Goal: Information Seeking & Learning: Learn about a topic

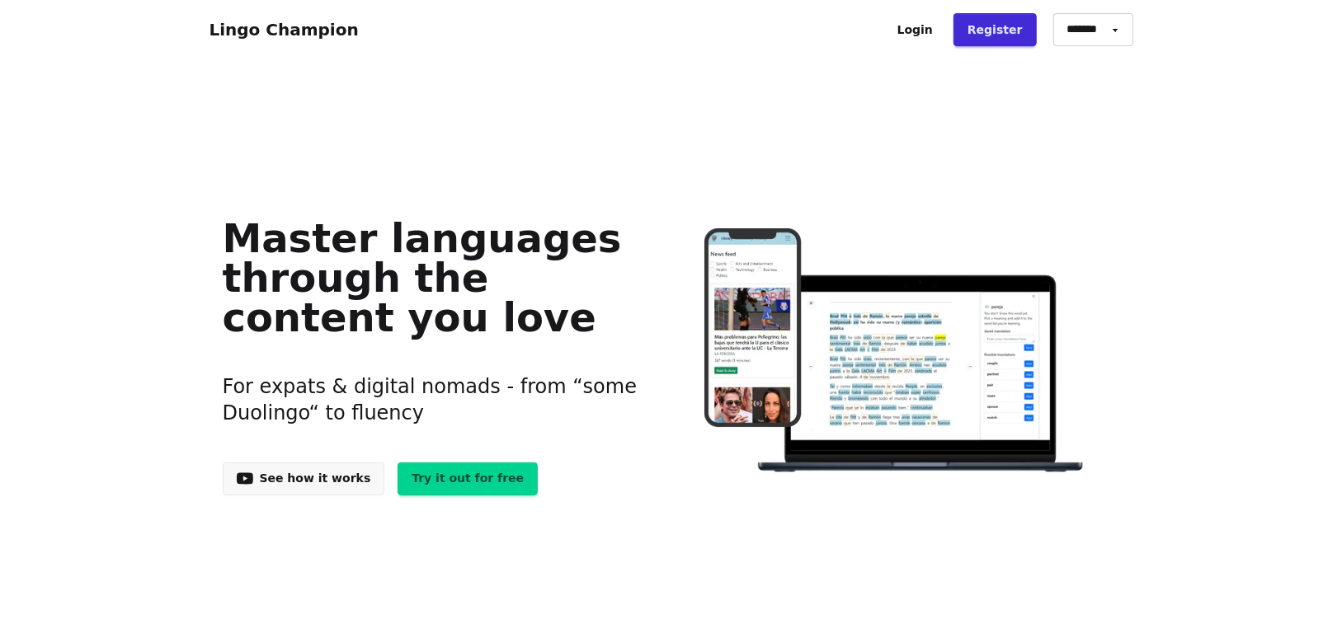
click at [939, 28] on link "Login" at bounding box center [915, 29] width 64 height 33
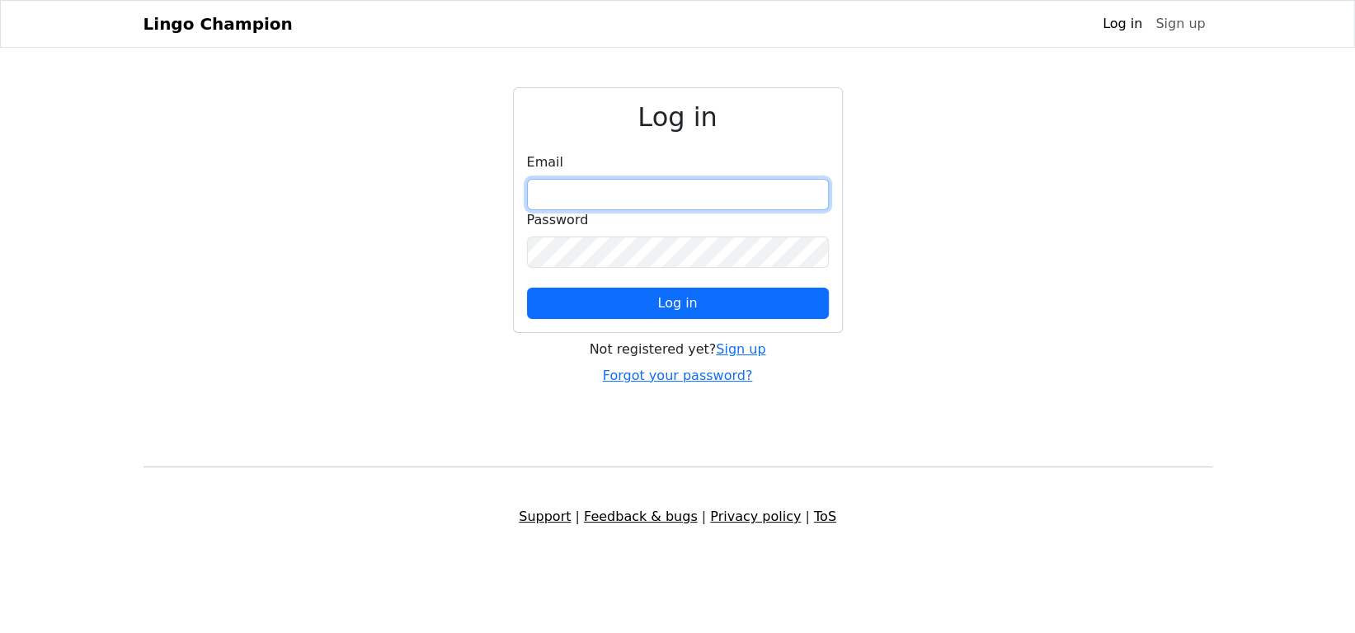
click at [661, 191] on input "email" at bounding box center [678, 194] width 302 height 31
click at [666, 185] on input "email" at bounding box center [678, 194] width 302 height 31
click at [611, 200] on input "**********" at bounding box center [678, 194] width 302 height 31
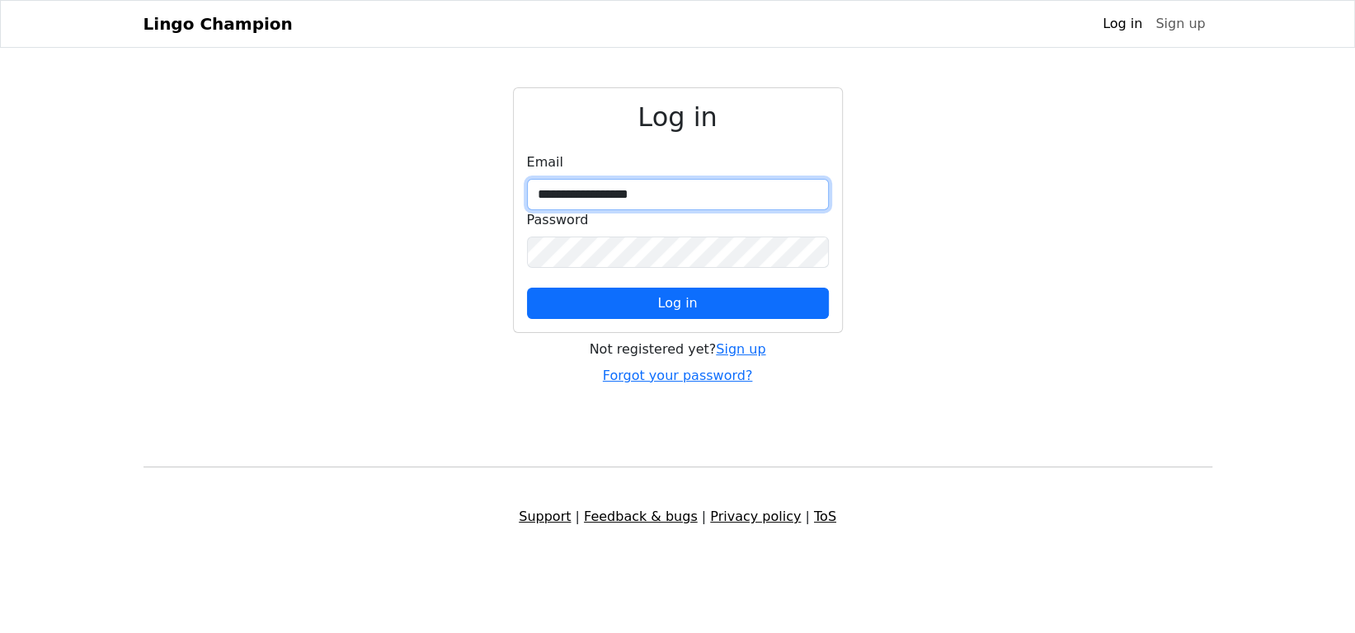
type input "**********"
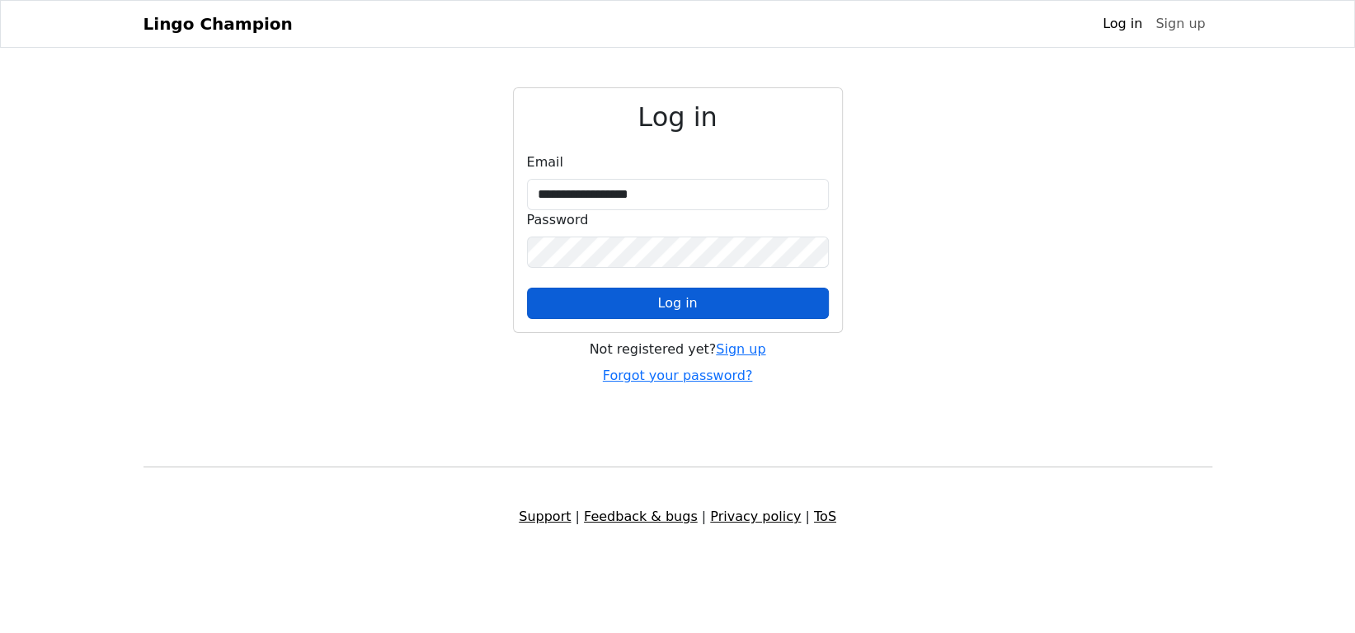
click at [623, 298] on button "Log in" at bounding box center [678, 303] width 302 height 31
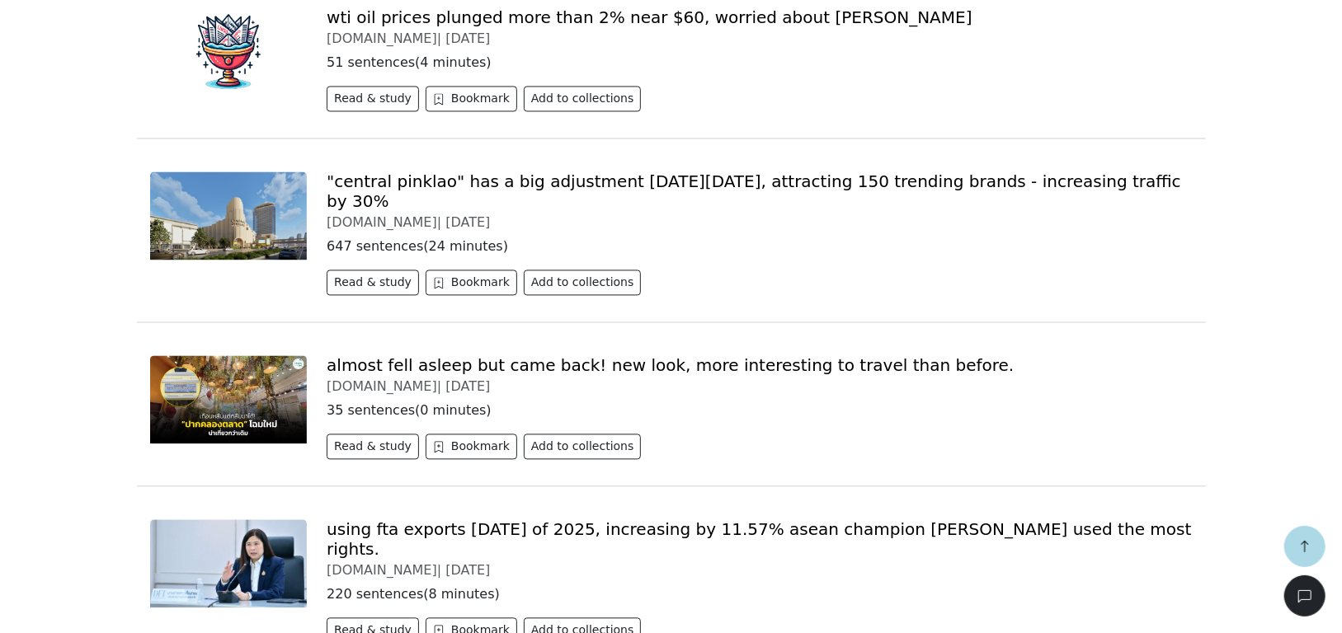
scroll to position [1979, 0]
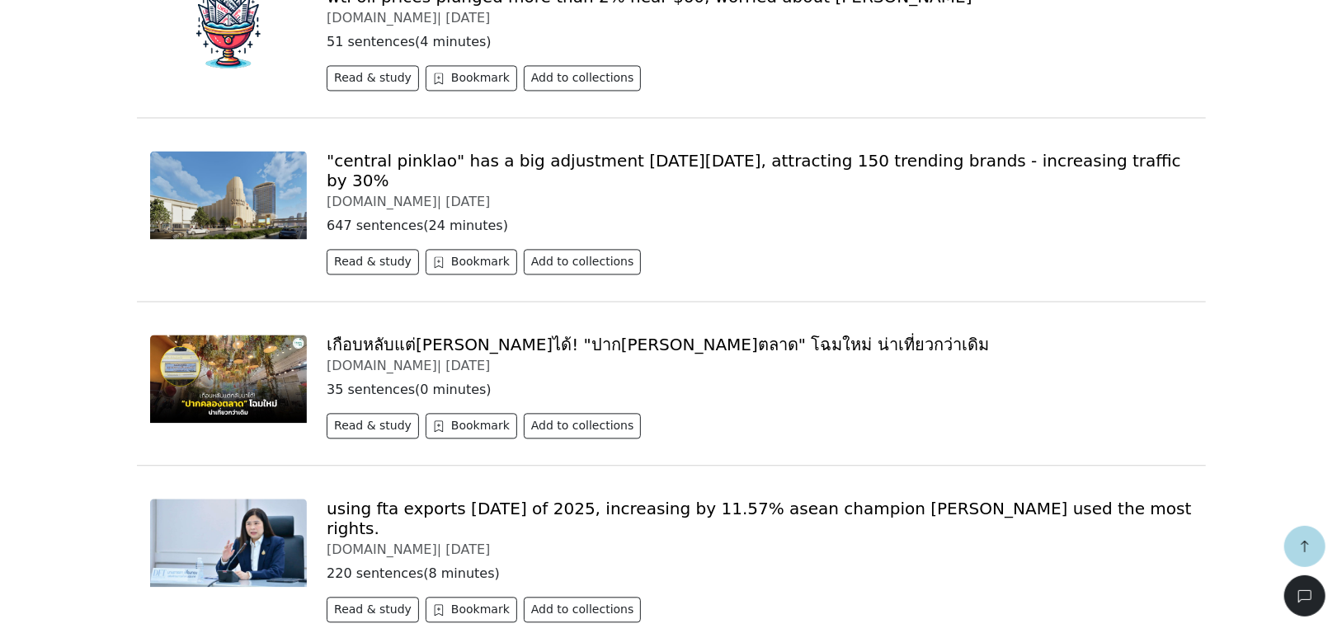
click at [548, 335] on link "เกือบหลับแต่[PERSON_NAME]ได้! "ปาก[PERSON_NAME]ตลาด" โฉมใหม่ น่าเที่ยวกว่าเดิม" at bounding box center [658, 345] width 662 height 20
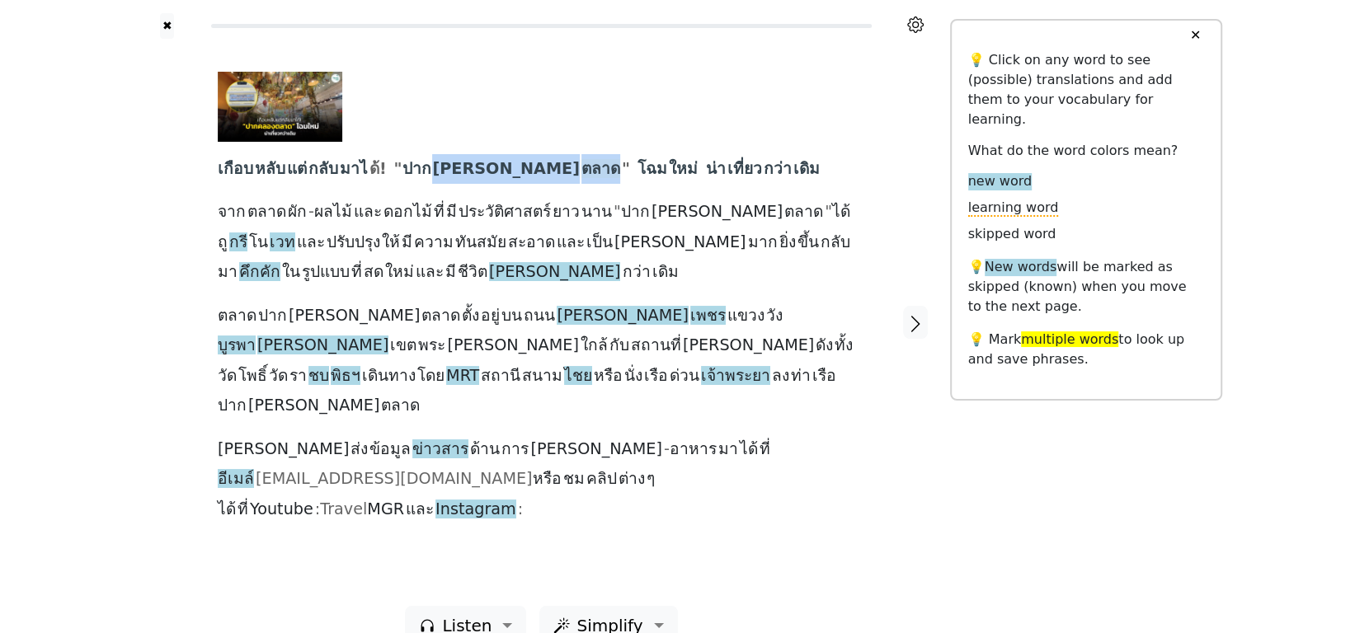
drag, startPoint x: 440, startPoint y: 174, endPoint x: 513, endPoint y: 174, distance: 73.4
click at [513, 174] on div "เกือบ หลับ แต่ กลับ มาไ ด้! " ปาก คลอง ตลาด " โฉม ใหม่ น่า เที่ยว กว่า เดิม จาก…" at bounding box center [541, 298] width 647 height 453
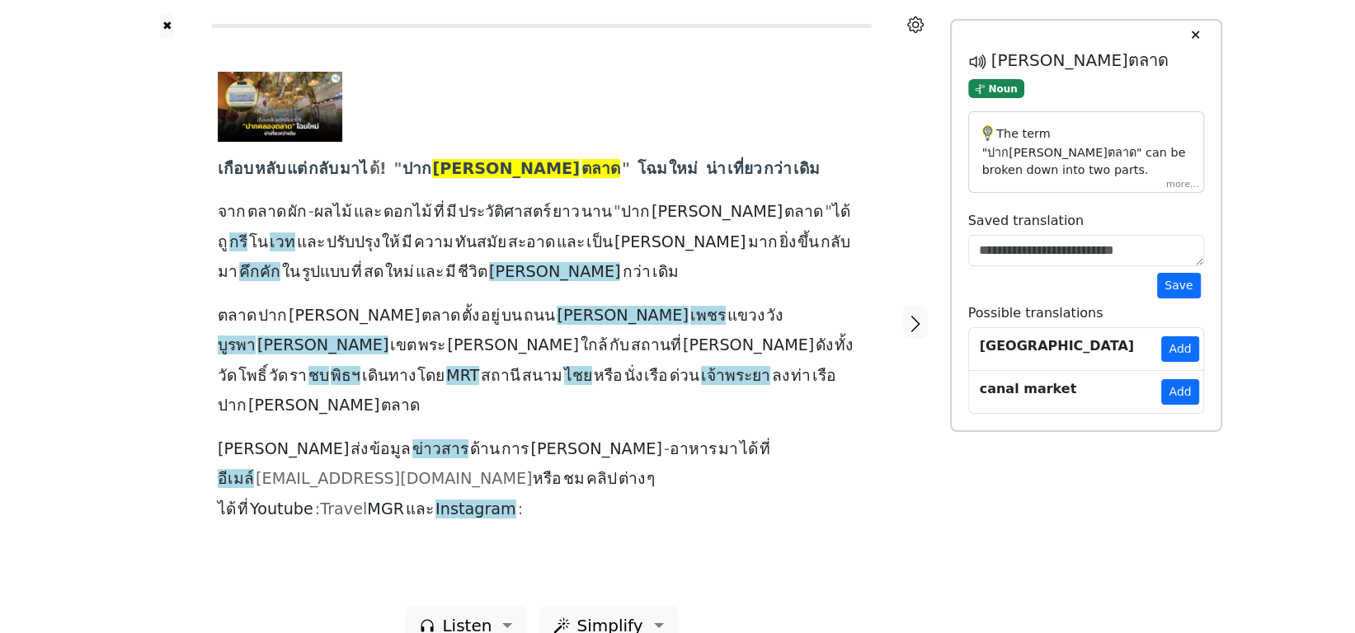
click at [402, 174] on span """ at bounding box center [397, 169] width 8 height 21
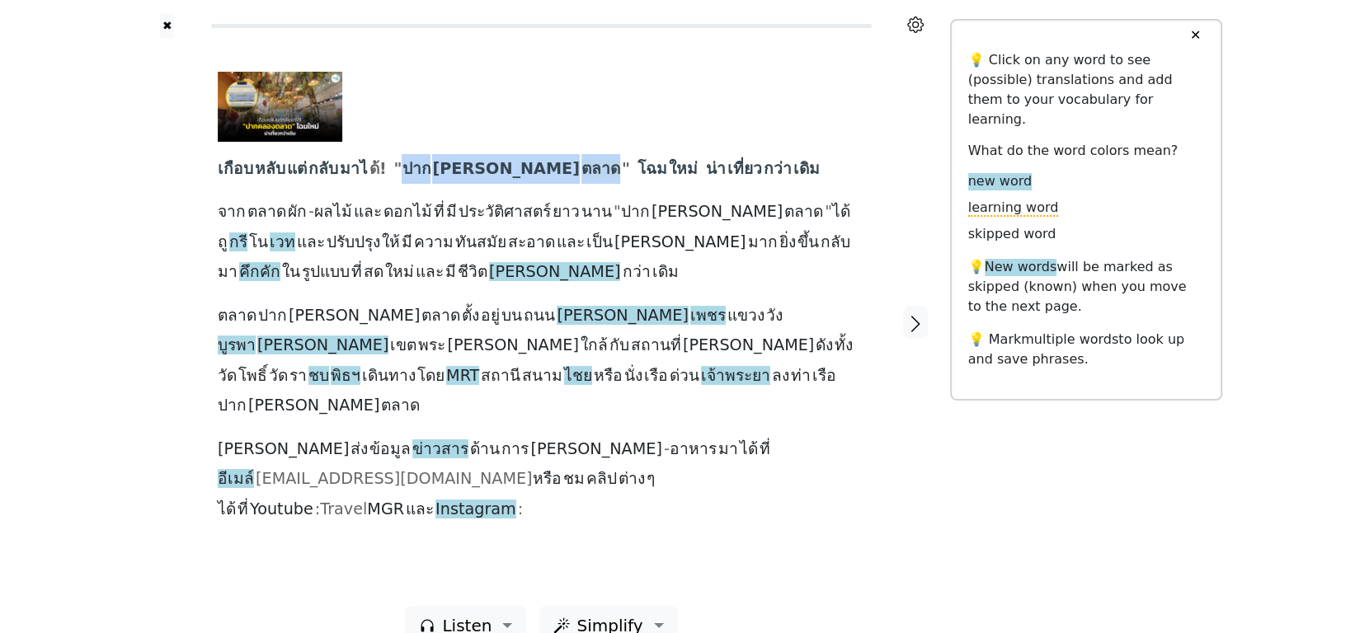
drag, startPoint x: 403, startPoint y: 174, endPoint x: 516, endPoint y: 168, distance: 113.1
click at [516, 168] on div "เกือบ หลับ แต่ กลับ มาไ ด้! " ปาก คลอง ตลาด " โฉม ใหม่ น่า เที่ยว กว่า เดิม จาก…" at bounding box center [541, 298] width 647 height 453
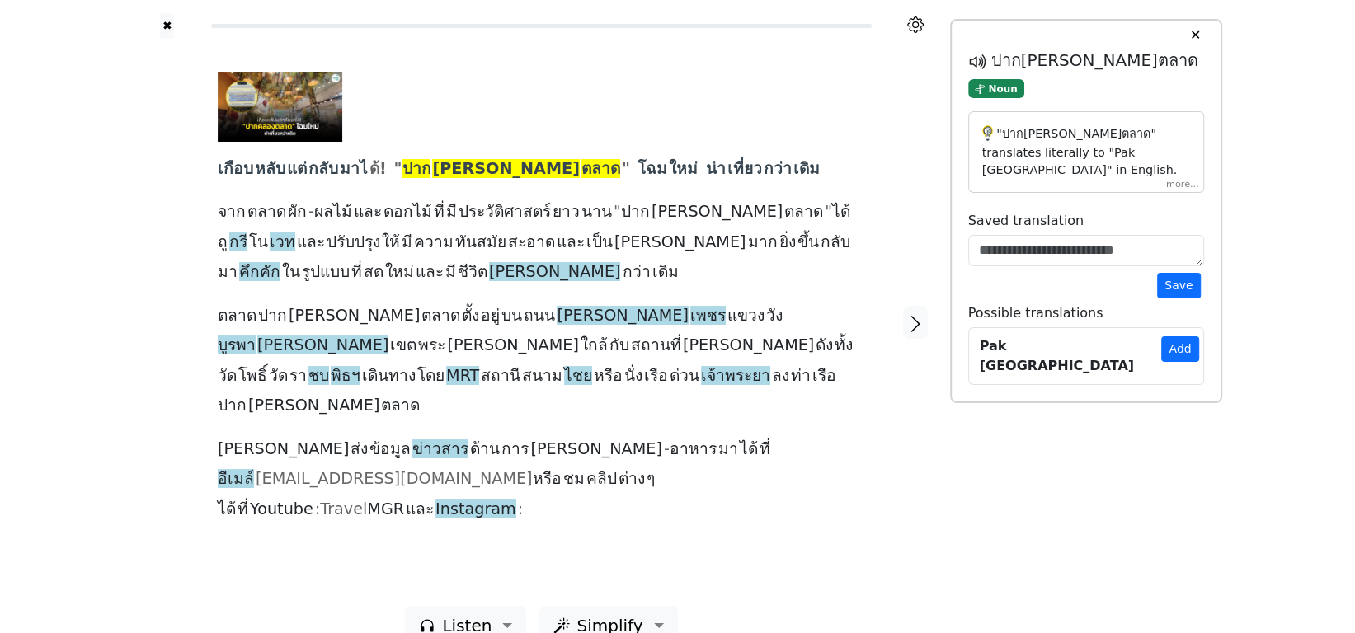
click at [584, 133] on div at bounding box center [535, 107] width 635 height 70
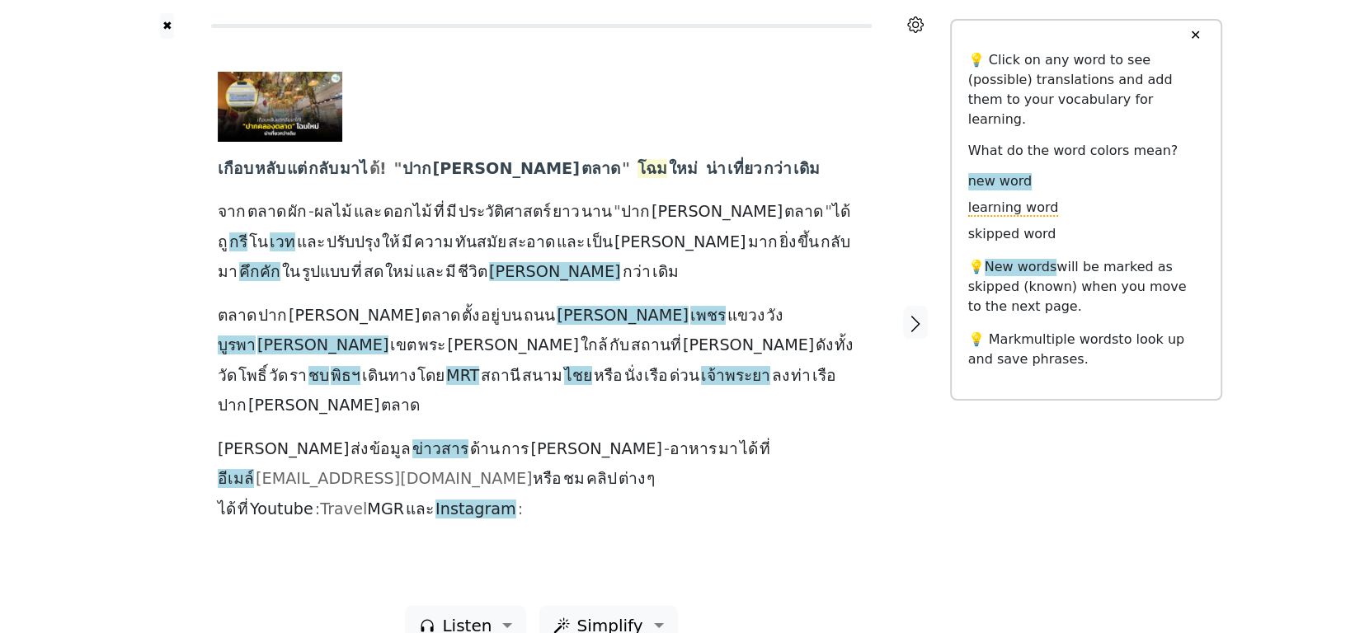
click at [638, 172] on span "โฉม" at bounding box center [653, 169] width 30 height 21
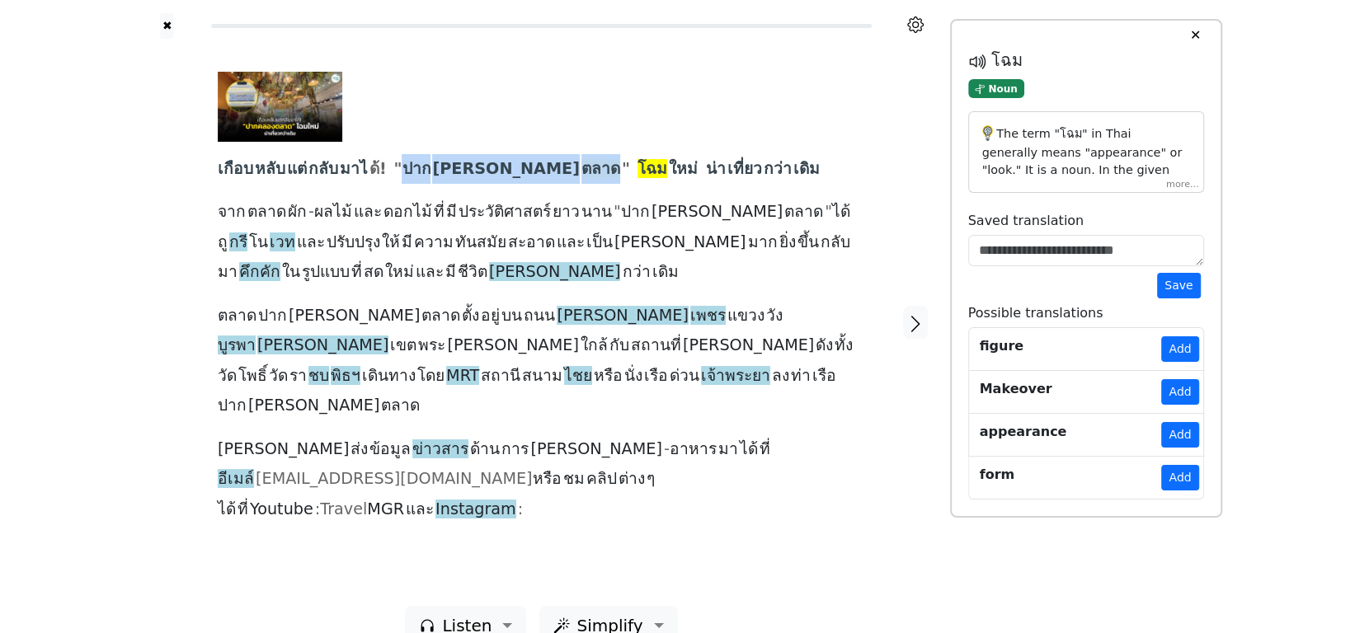
drag, startPoint x: 403, startPoint y: 168, endPoint x: 515, endPoint y: 167, distance: 111.4
click at [515, 167] on div "เกือบ หลับ แต่ กลับ มาไ ด้! " ปาก คลอง ตลาด " โฉม ใหม่ น่า เที่ยว กว่า เดิม จาก…" at bounding box center [541, 298] width 647 height 453
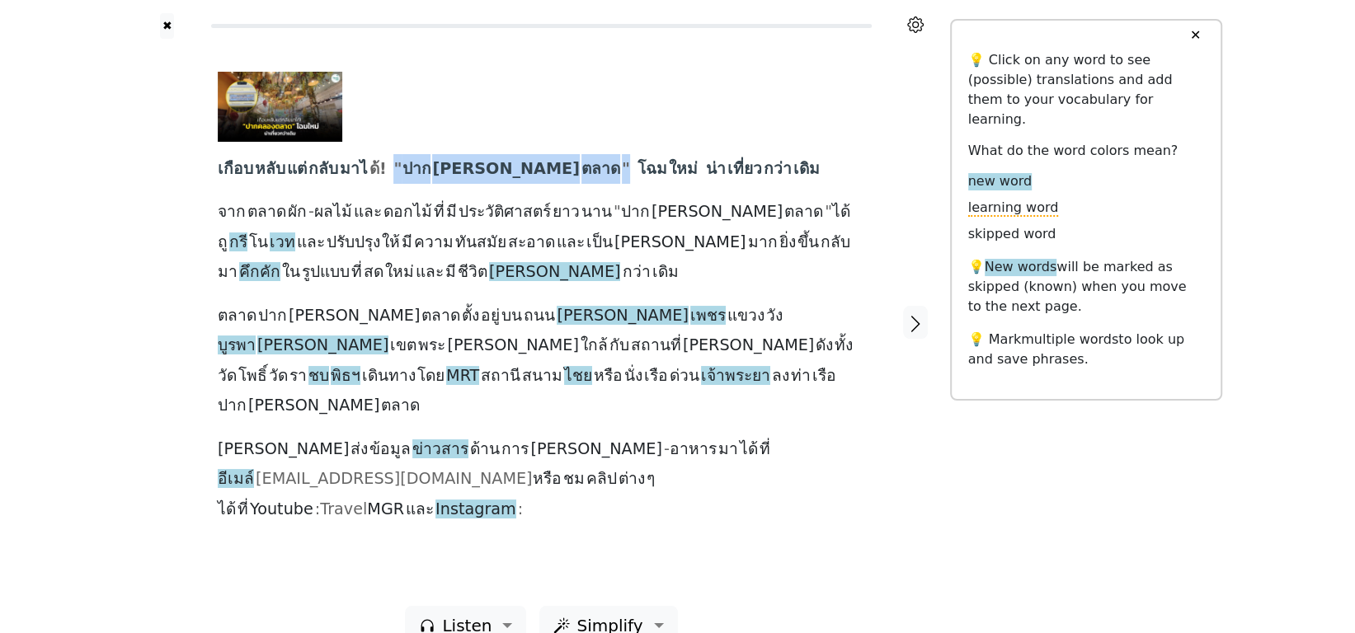
drag, startPoint x: 398, startPoint y: 178, endPoint x: 527, endPoint y: 176, distance: 128.7
click at [527, 176] on div "เกือบ หลับ แต่ กลับ มาไ ด้! " ปาก คลอง ตลาด " โฉม ใหม่ น่า เที่ยว กว่า เดิม จาก…" at bounding box center [541, 298] width 647 height 453
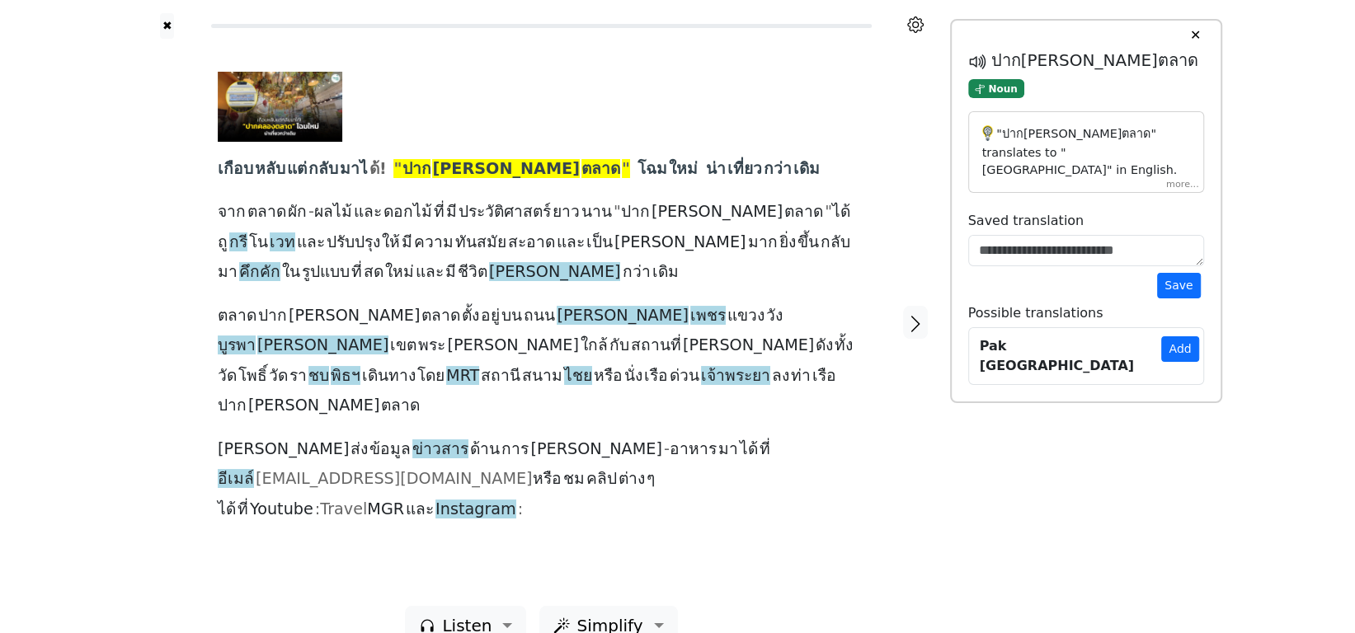
click at [451, 92] on div at bounding box center [535, 107] width 635 height 70
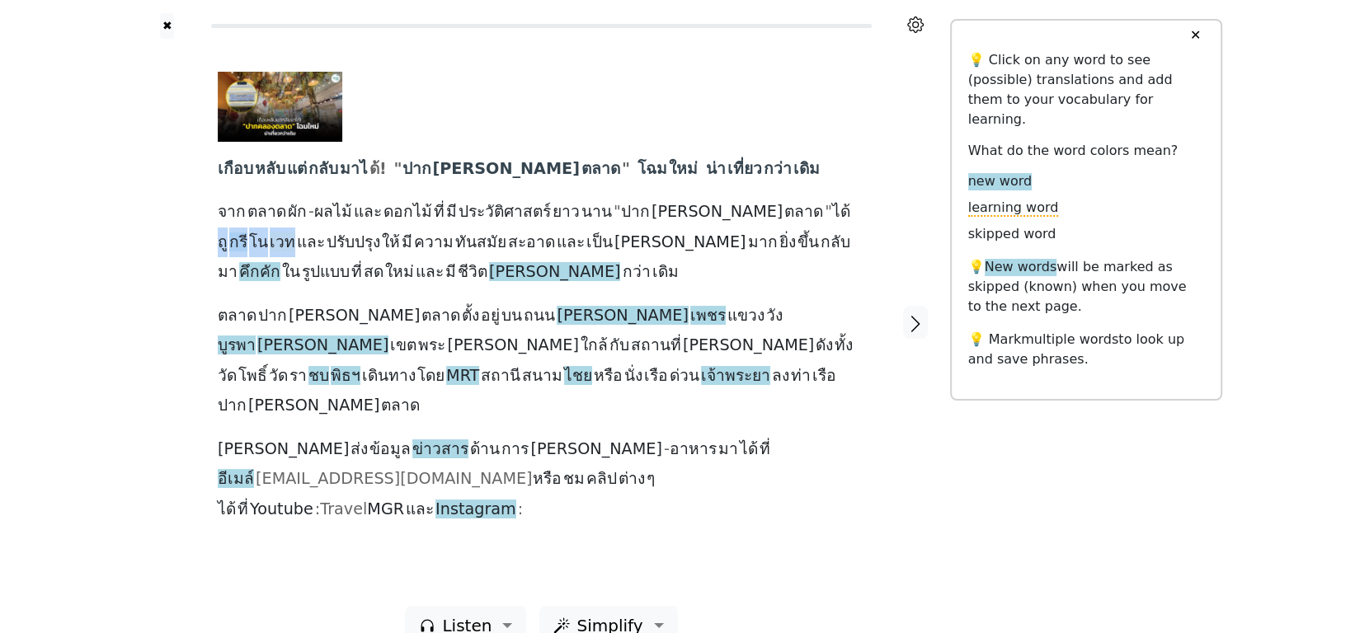
drag, startPoint x: 729, startPoint y: 217, endPoint x: 800, endPoint y: 217, distance: 70.9
click at [800, 217] on div "เกือบ หลับ แต่ กลับ มาไ ด้! " ปาก คลอง ตลาด " โฉม ใหม่ น่า เที่ยว กว่า เดิม จาก…" at bounding box center [541, 298] width 647 height 453
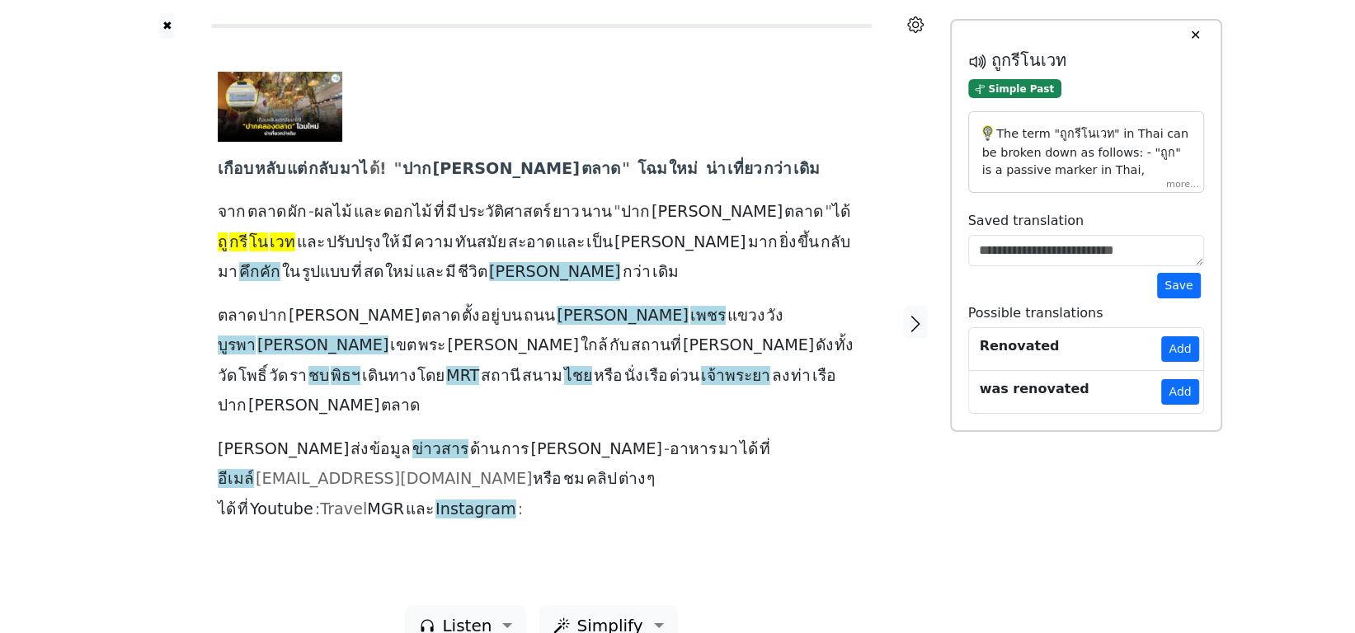
click at [839, 210] on div "เกือบ หลับ แต่ กลับ มาไ ด้! " ปาก คลอง ตลาด " โฉม ใหม่ น่า เที่ยว กว่า เดิม จาก…" at bounding box center [541, 298] width 647 height 453
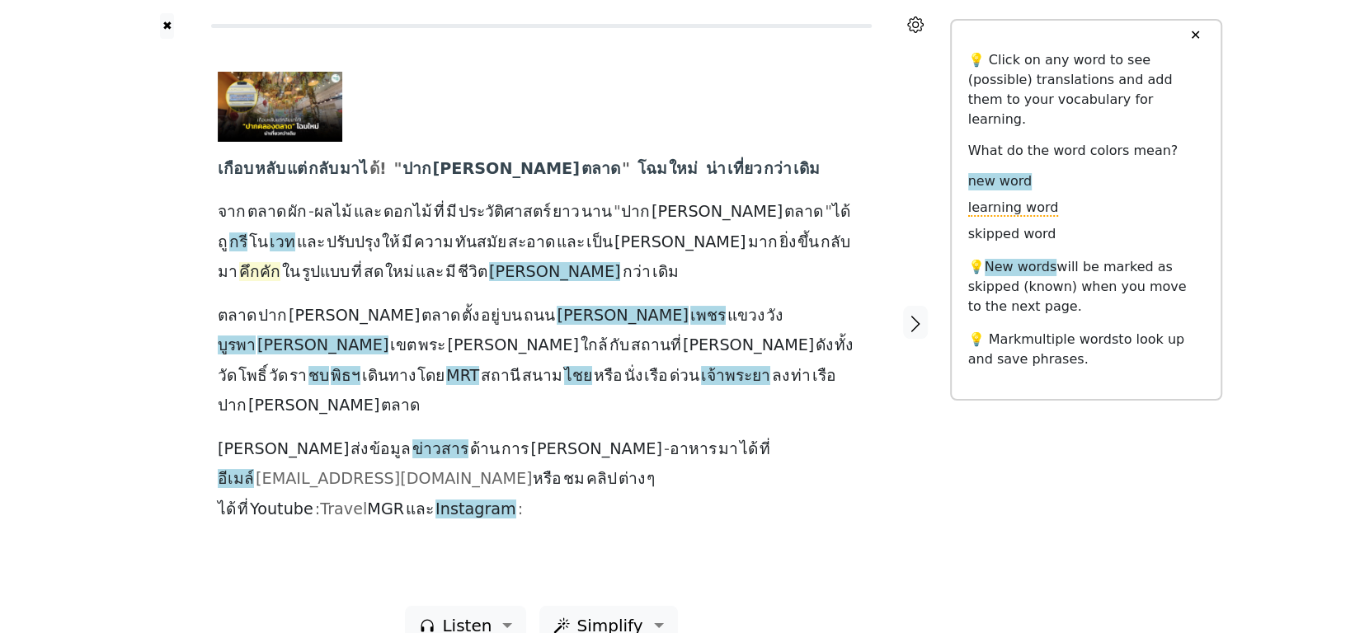
click at [280, 262] on span "คึกคัก" at bounding box center [259, 272] width 41 height 21
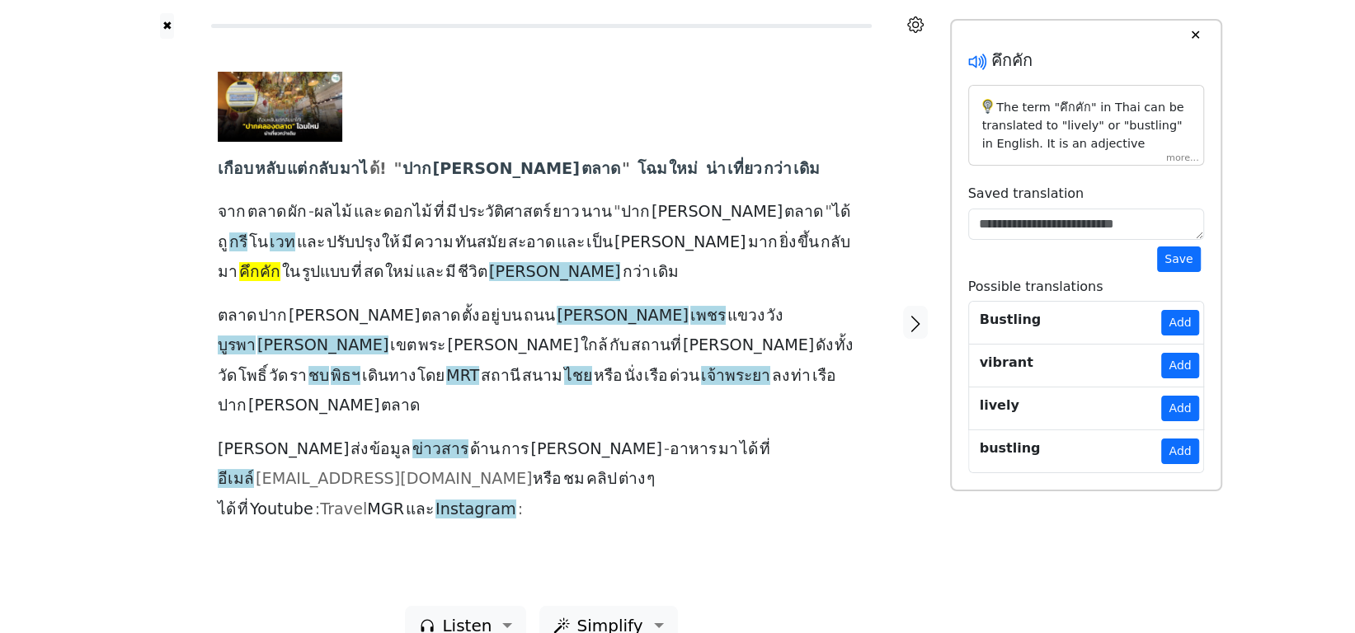
click at [980, 56] on icon at bounding box center [981, 61] width 3 height 12
click at [1181, 450] on button "Add" at bounding box center [1179, 452] width 37 height 26
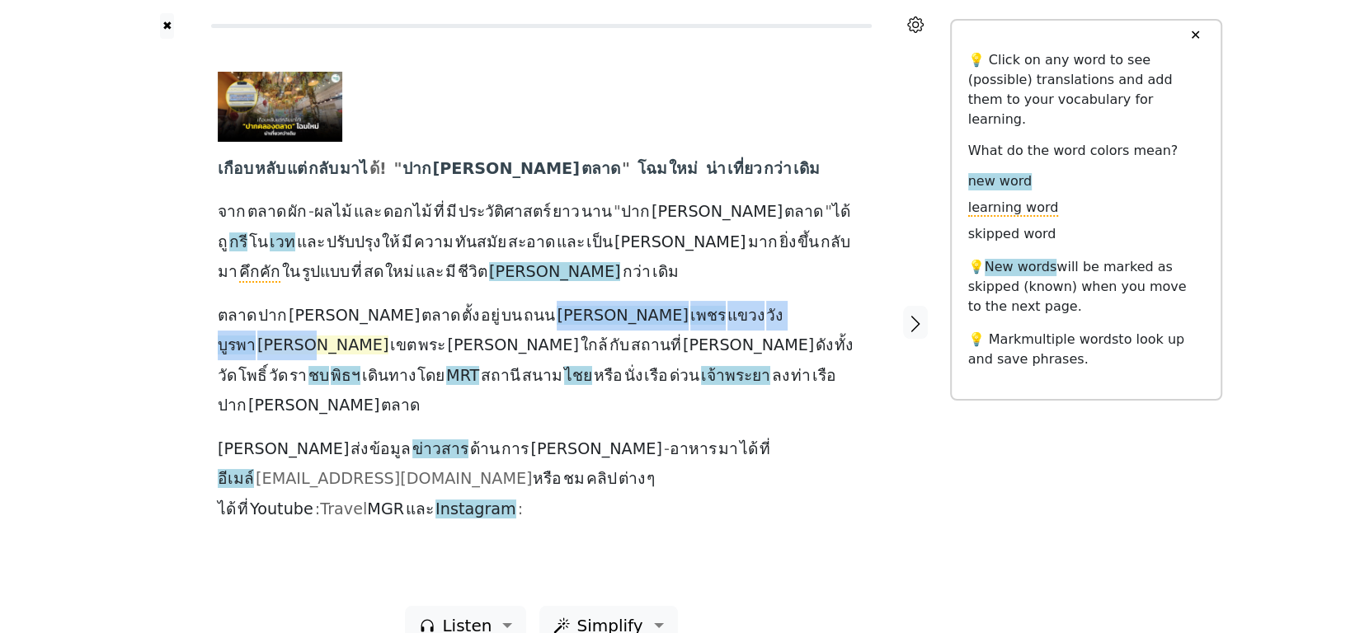
drag, startPoint x: 452, startPoint y: 321, endPoint x: 639, endPoint y: 322, distance: 187.2
click at [639, 322] on div "เกือบ หลับ แต่ กลับ มาไ ด้! " ปาก คลอง ตลาด " โฉม ใหม่ น่า เที่ยว กว่า เดิม จาก…" at bounding box center [541, 298] width 647 height 453
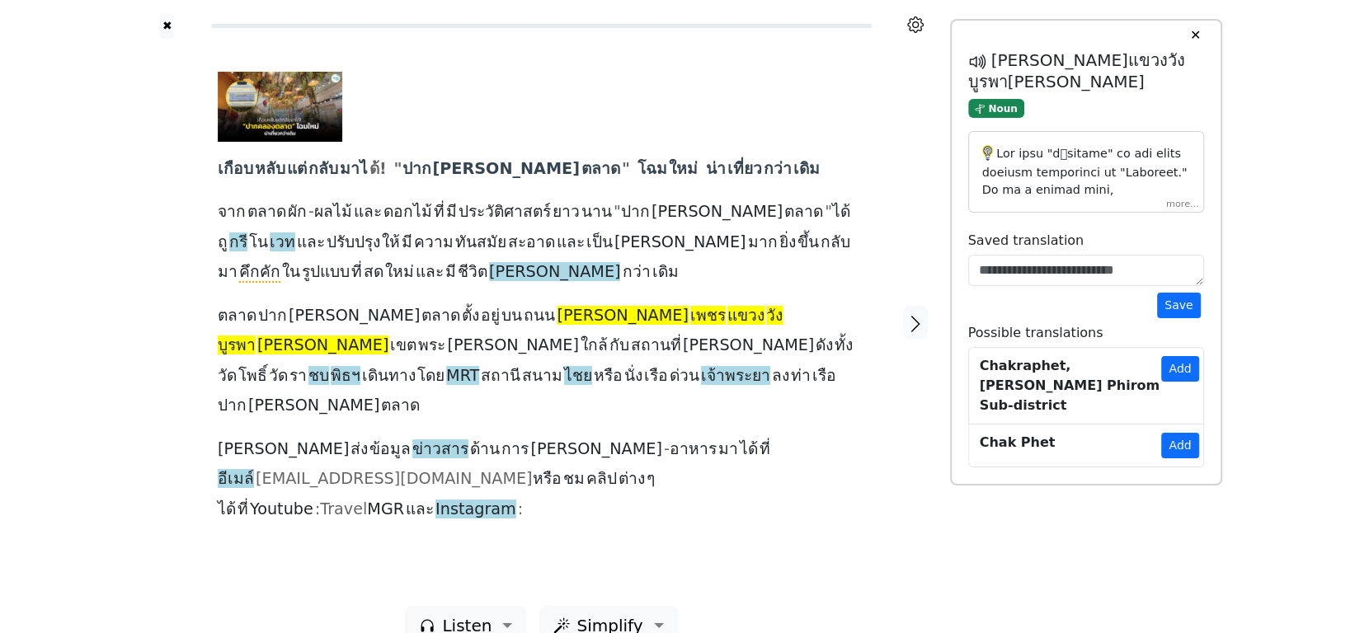
click at [544, 298] on div "เกือบ หลับ แต่ กลับ มาไ ด้! " ปาก คลอง ตลาด " โฉม ใหม่ น่า เที่ยว กว่า เดิม จาก…" at bounding box center [541, 298] width 647 height 453
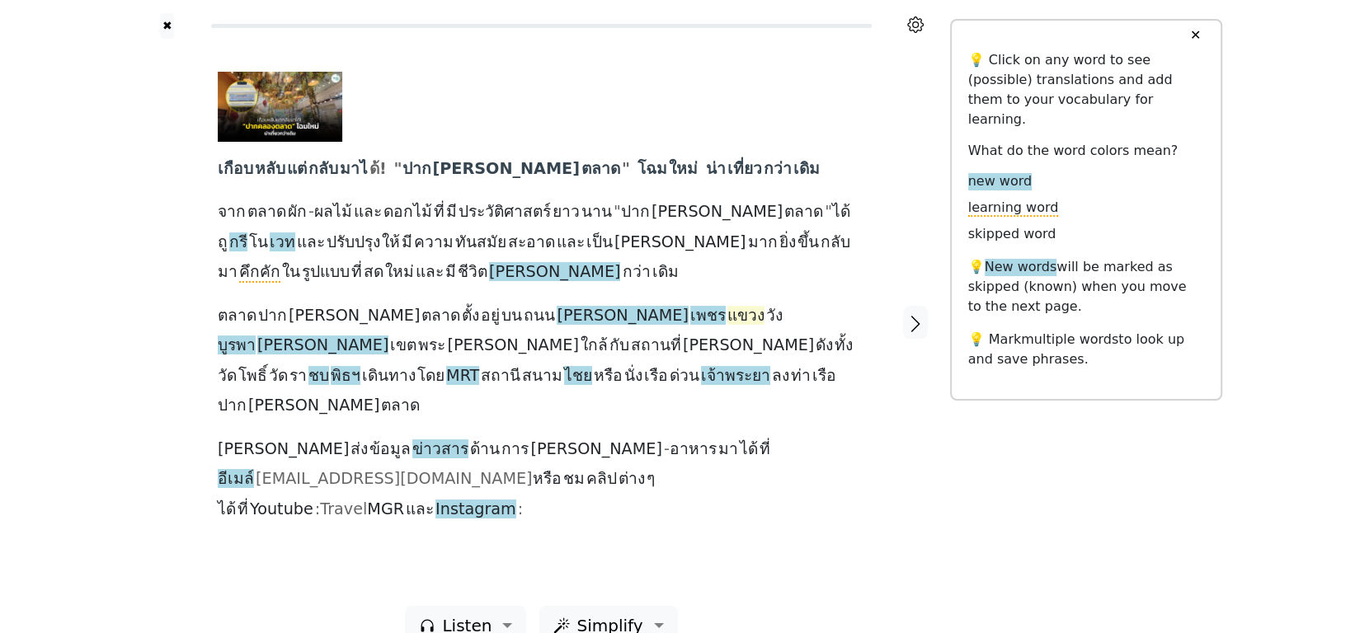
click at [727, 317] on span "แขวง" at bounding box center [745, 316] width 37 height 21
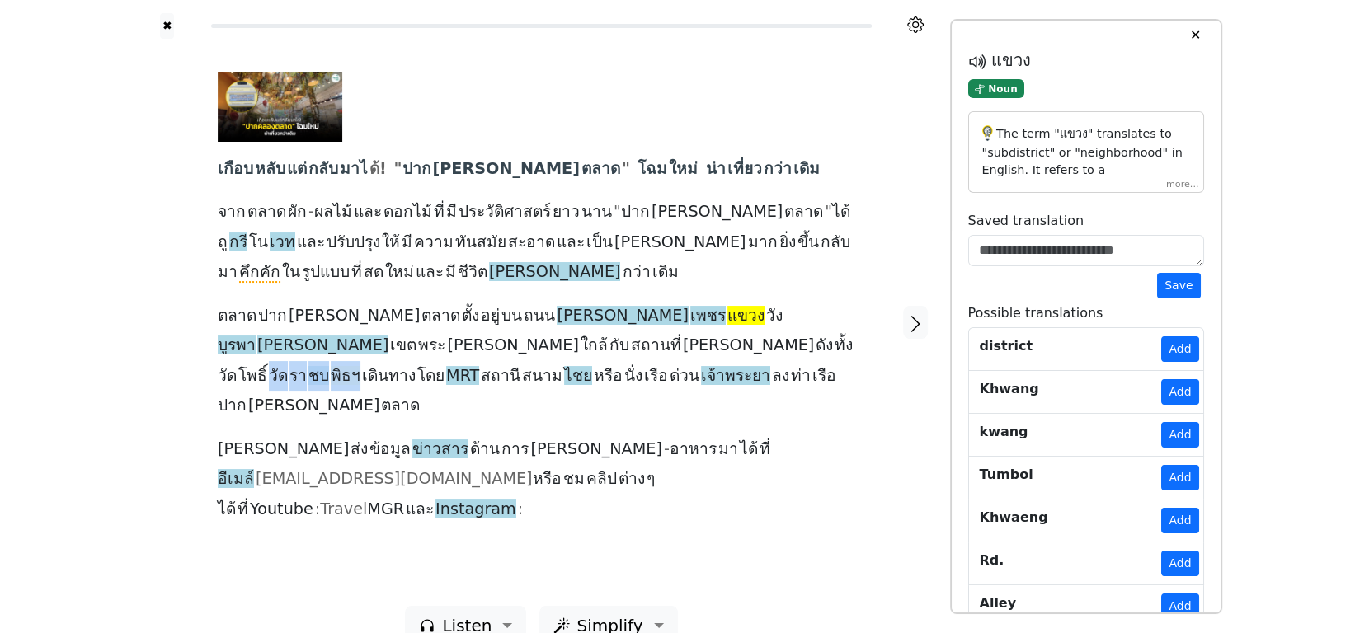
drag, startPoint x: 341, startPoint y: 351, endPoint x: 423, endPoint y: 351, distance: 81.7
click at [423, 351] on div "เกือบ หลับ แต่ กลับ มาไ ด้! " ปาก คลอง ตลาด " โฉม ใหม่ น่า เที่ยว กว่า เดิม จาก…" at bounding box center [541, 298] width 647 height 453
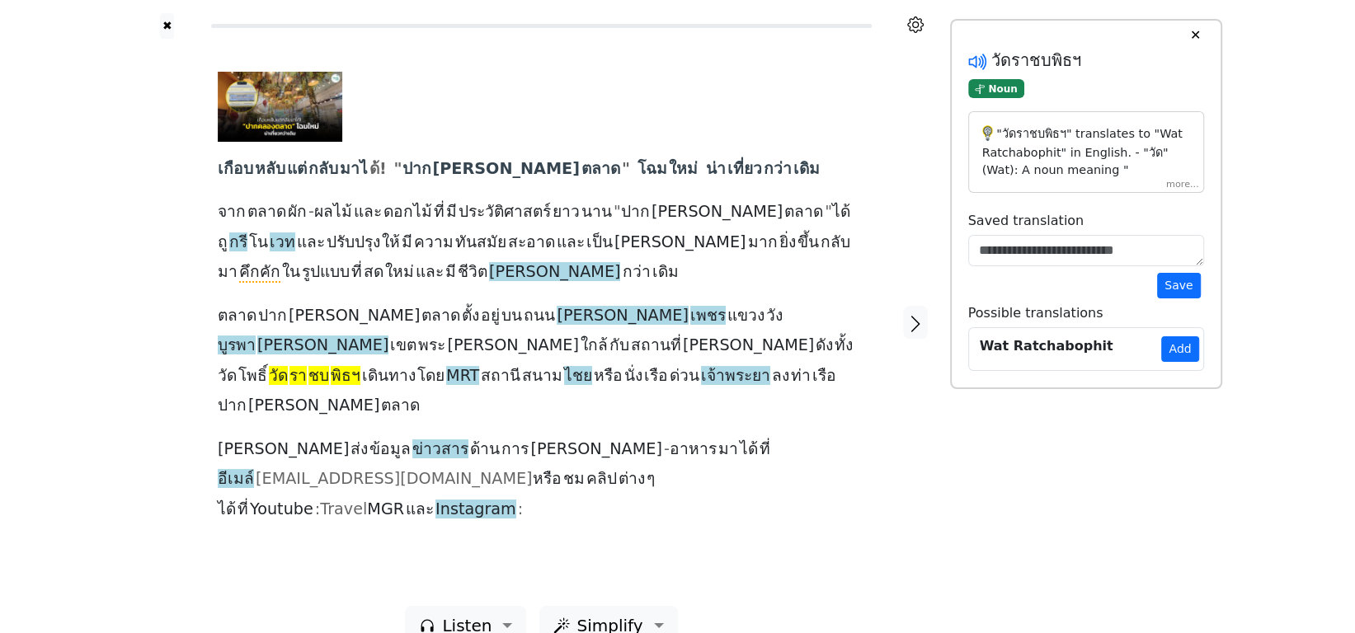
click at [967, 58] on icon at bounding box center [977, 60] width 21 height 21
click at [592, 366] on span "ไชย" at bounding box center [578, 376] width 28 height 21
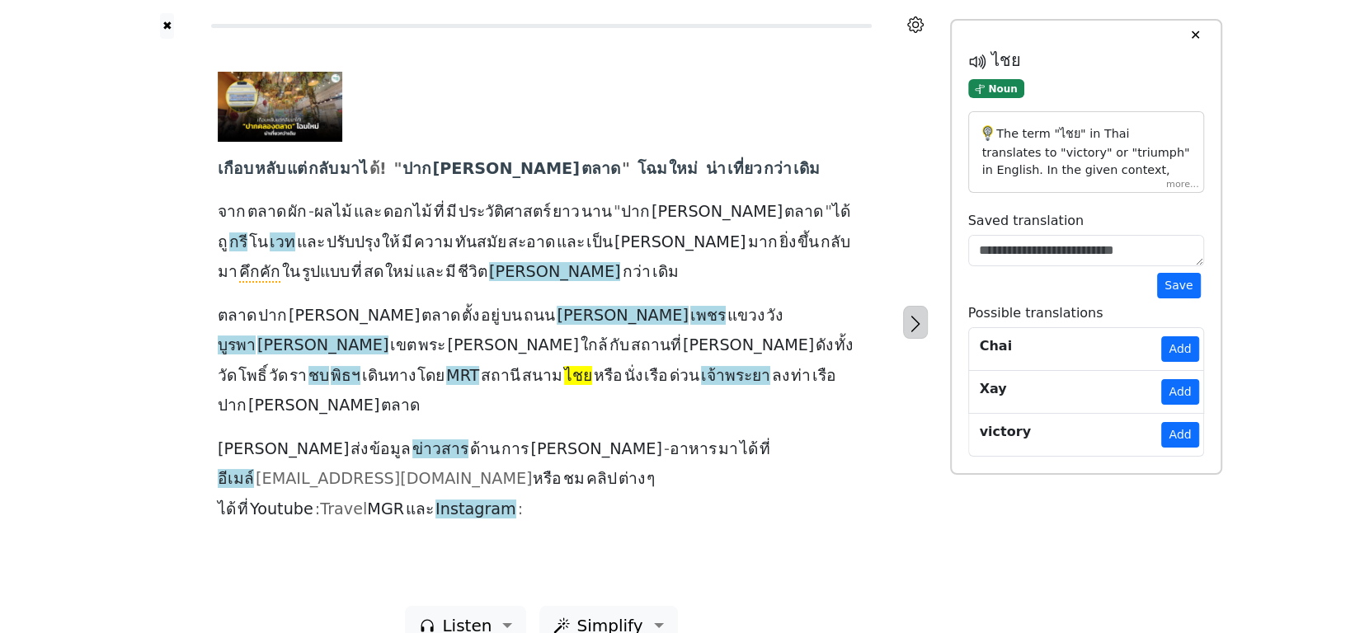
click at [916, 314] on icon "button" at bounding box center [916, 324] width 20 height 20
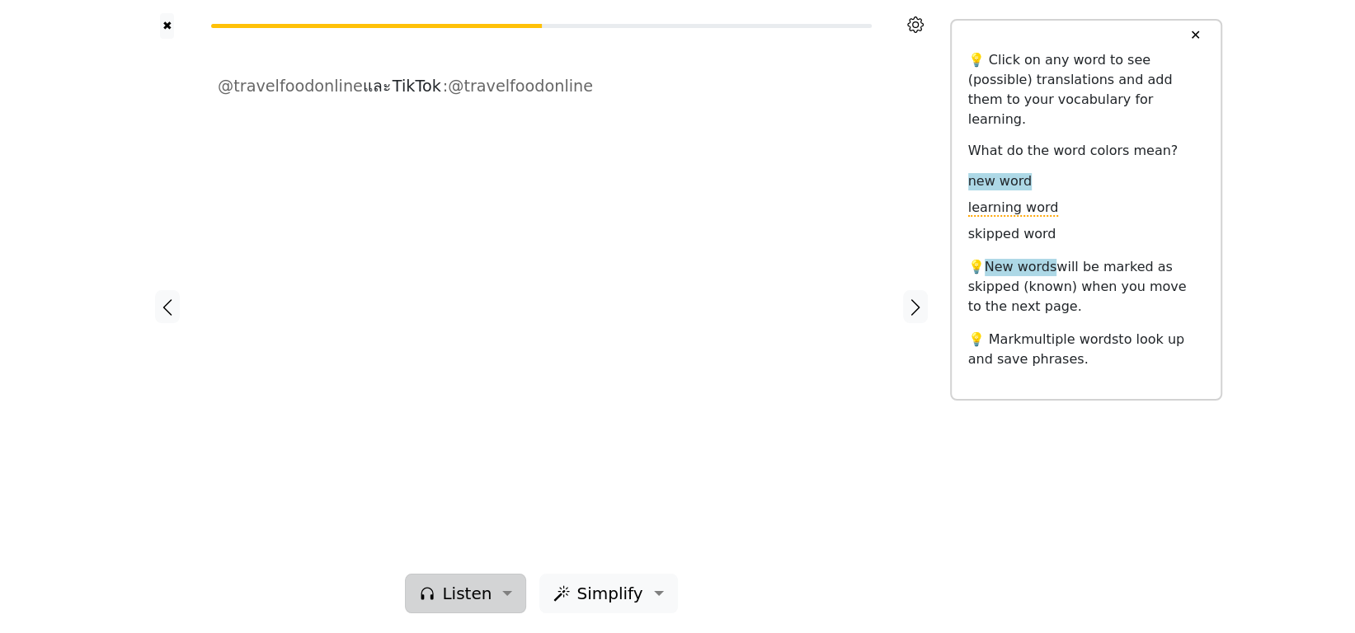
click at [500, 594] on button "Listen" at bounding box center [465, 594] width 121 height 40
click at [1195, 34] on button "✕" at bounding box center [1195, 36] width 31 height 30
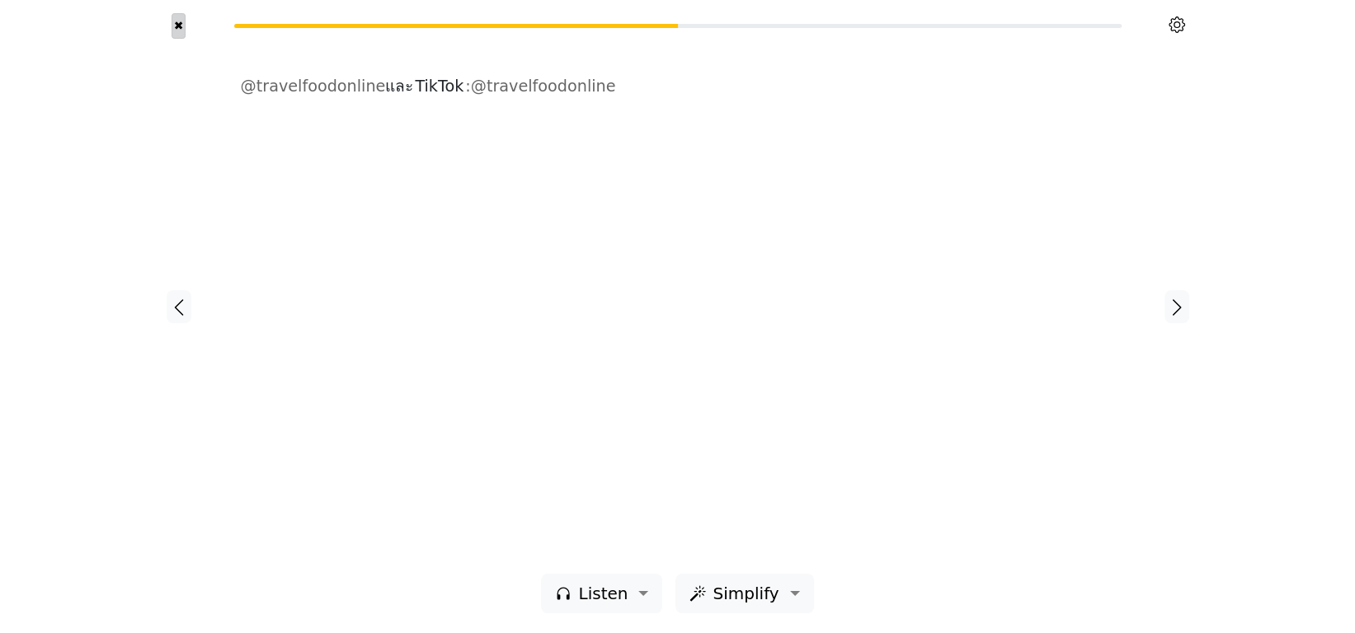
click at [180, 22] on button "✖" at bounding box center [179, 26] width 14 height 26
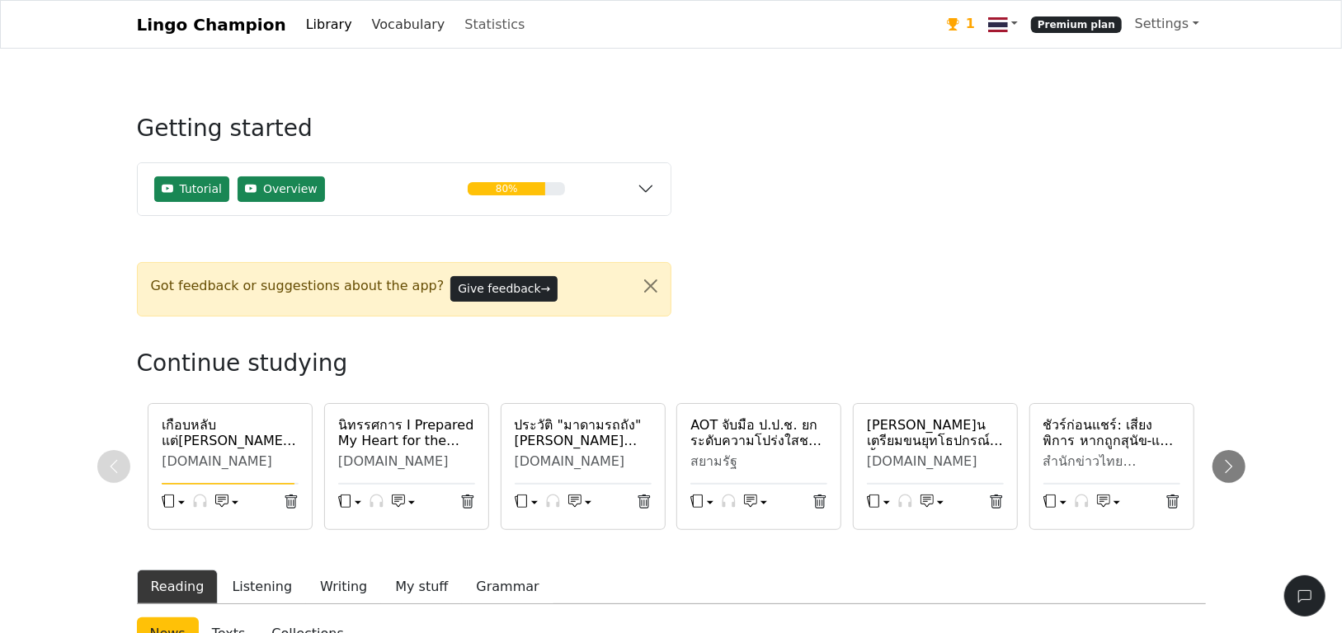
click at [372, 28] on link "Vocabulary" at bounding box center [408, 24] width 87 height 33
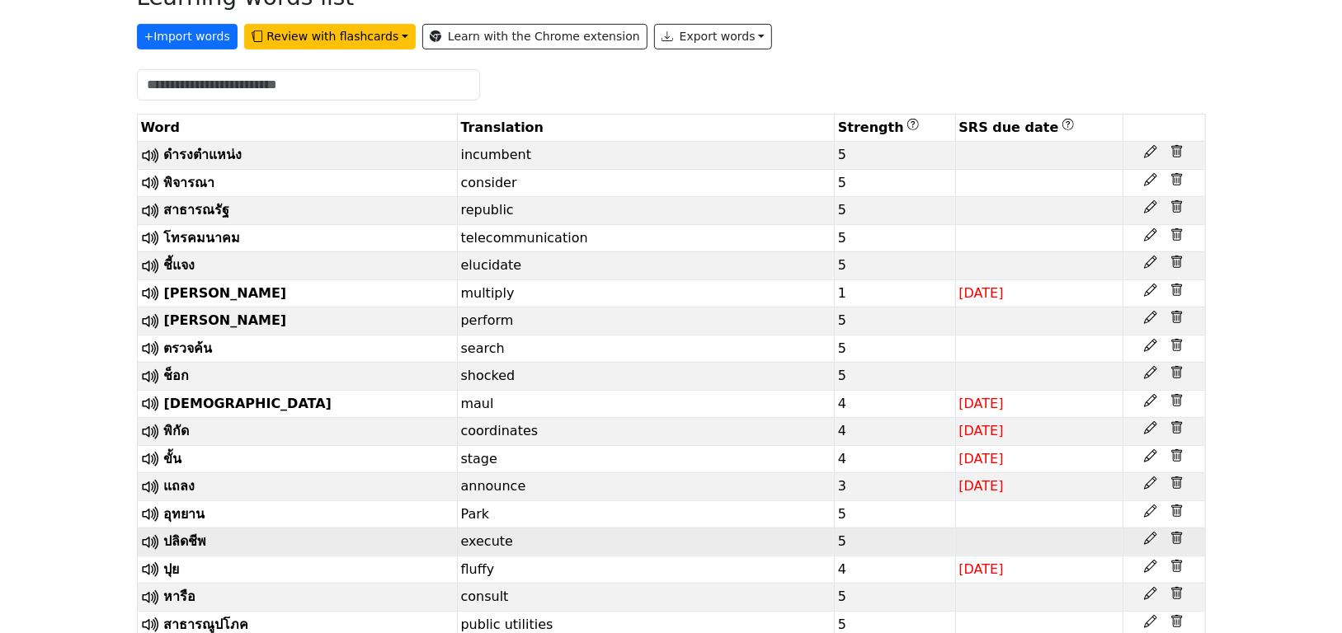
scroll to position [330, 0]
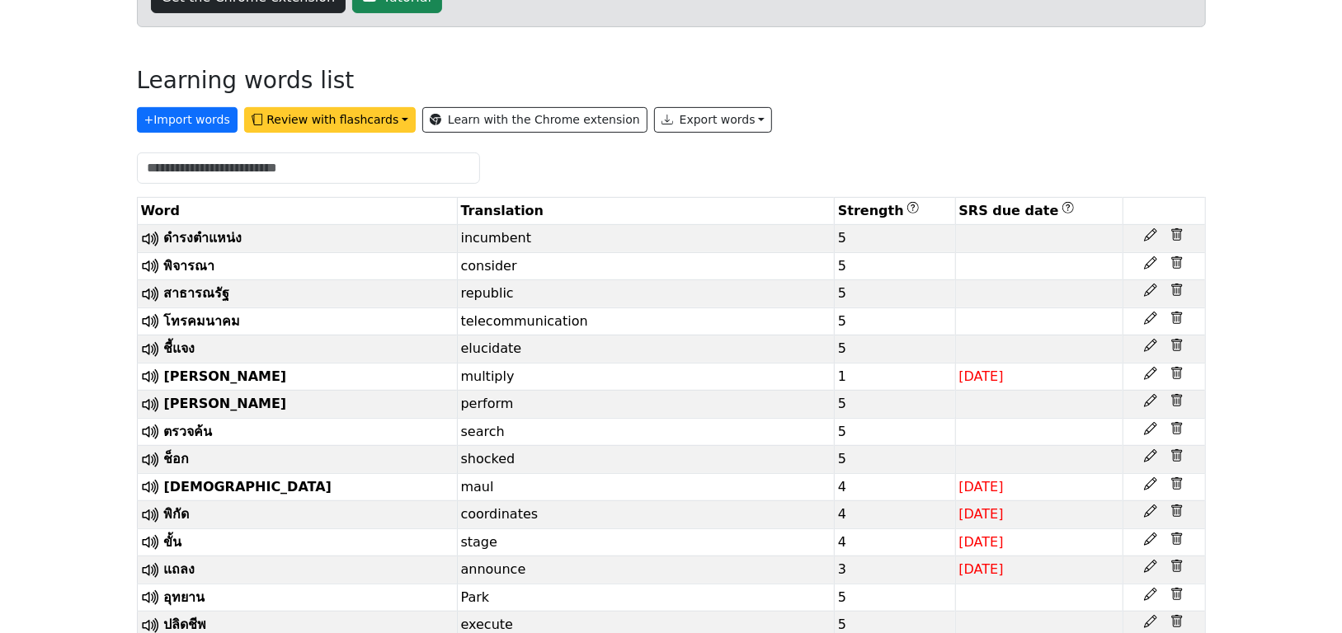
click at [363, 120] on button "Review with flashcards" at bounding box center [330, 120] width 172 height 26
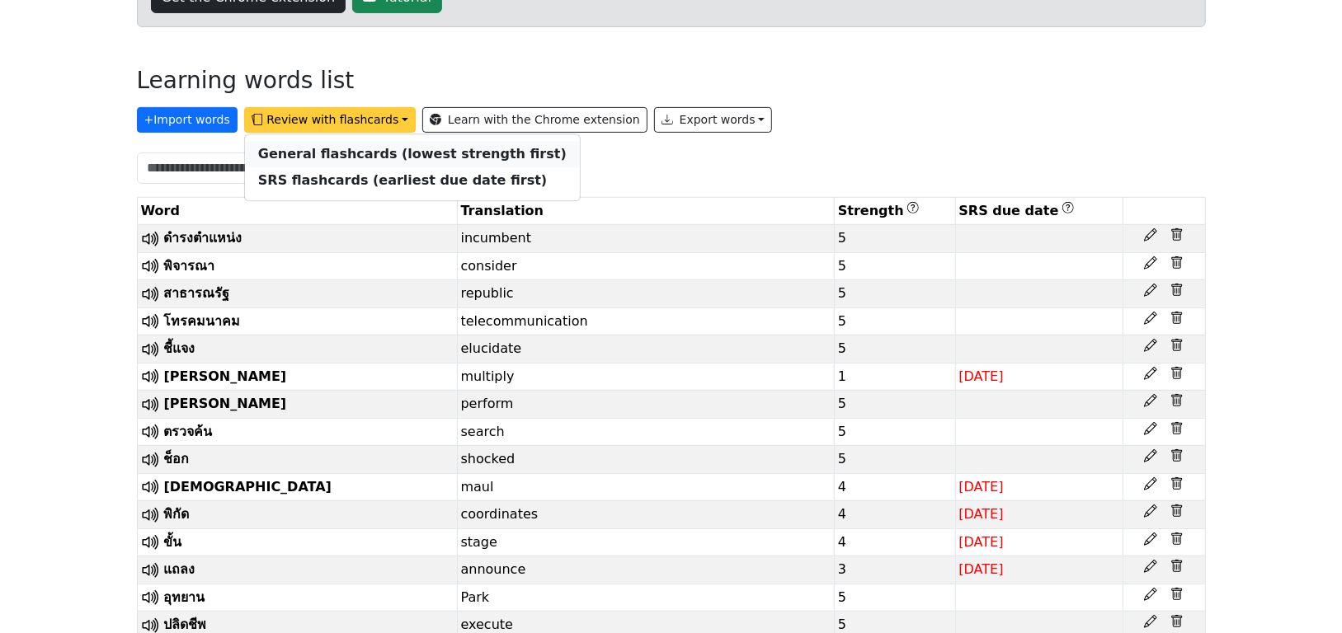
click at [354, 152] on strong "General flashcards (lowest strength first)" at bounding box center [412, 155] width 308 height 16
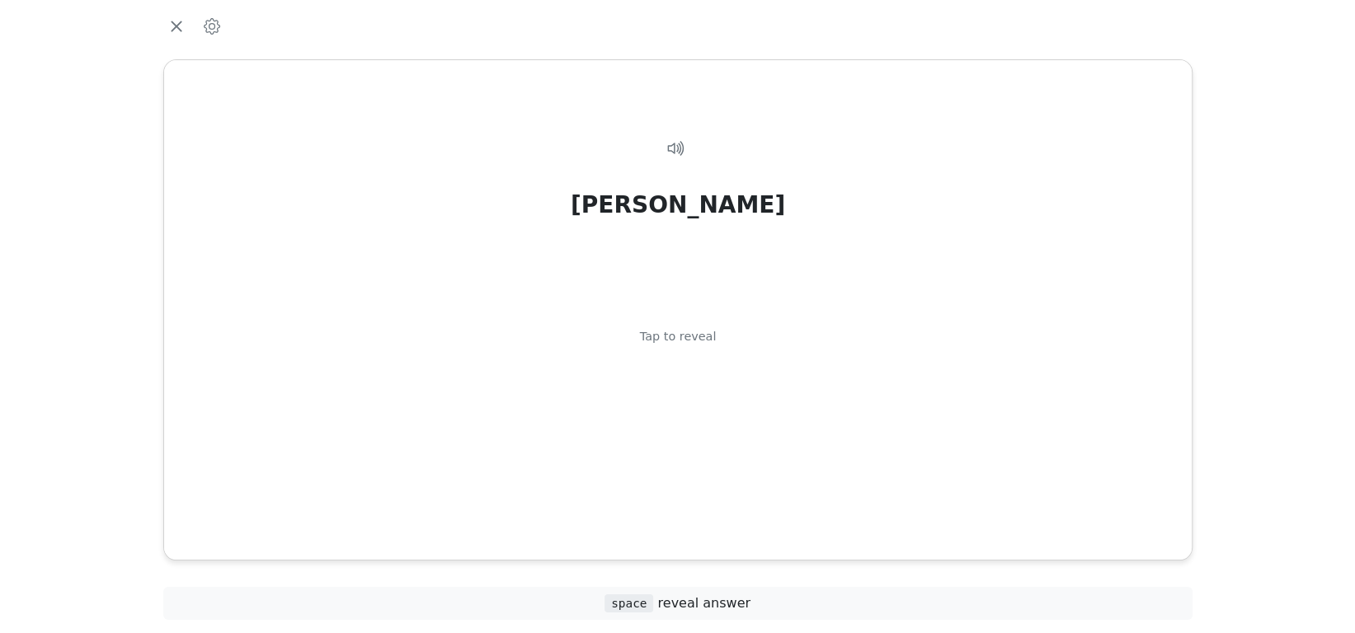
click at [695, 605] on span "space reveal answer" at bounding box center [678, 603] width 146 height 16
click at [684, 332] on div "Tap to reveal" at bounding box center [677, 338] width 77 height 18
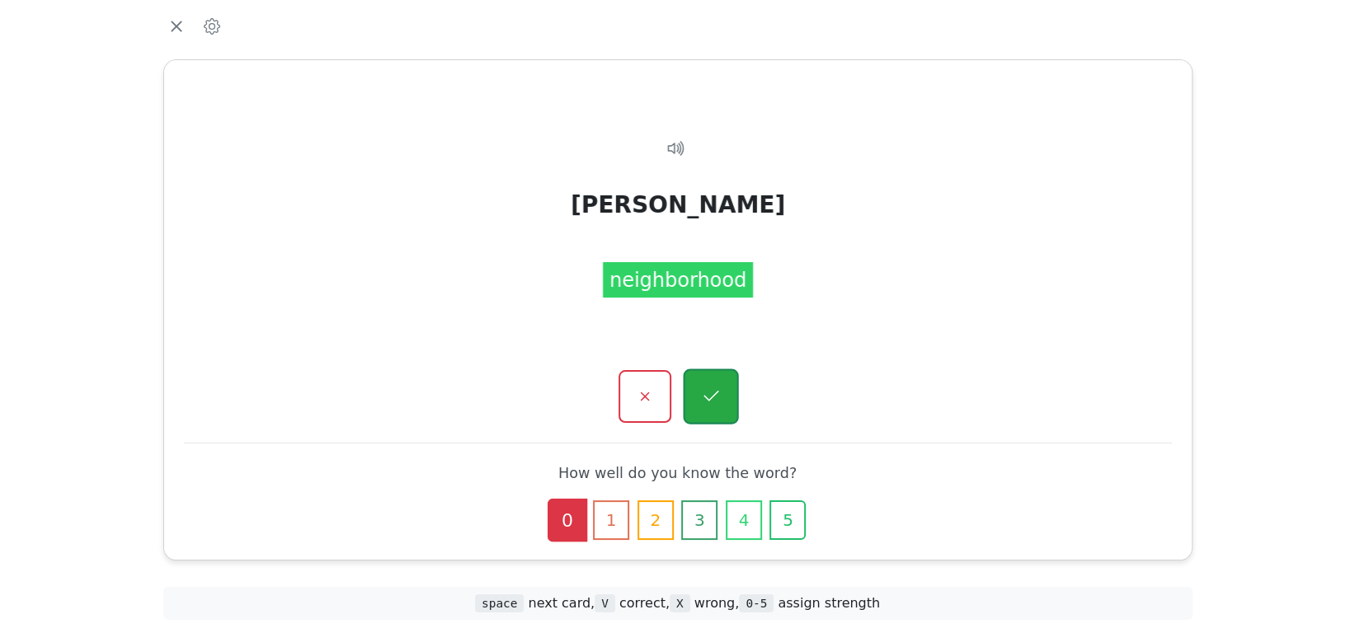
click at [712, 399] on icon "button" at bounding box center [710, 397] width 21 height 21
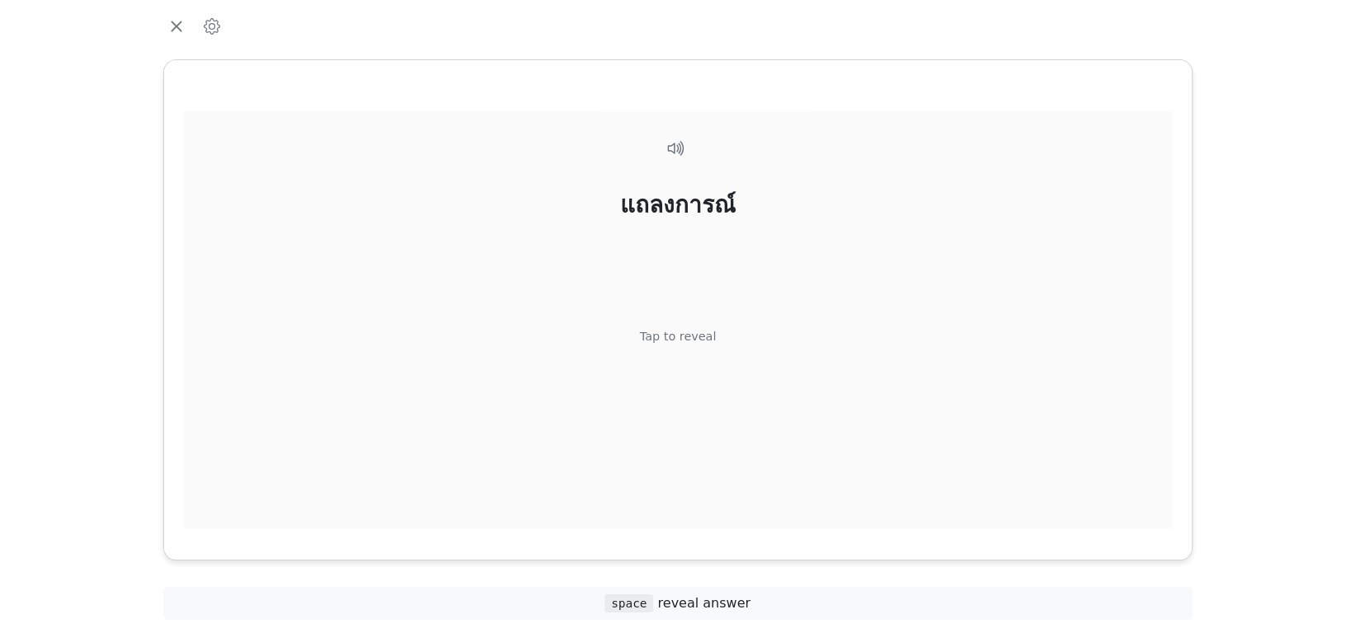
click at [757, 374] on div "แถลงการณ์ Tap to reveal" at bounding box center [678, 333] width 988 height 444
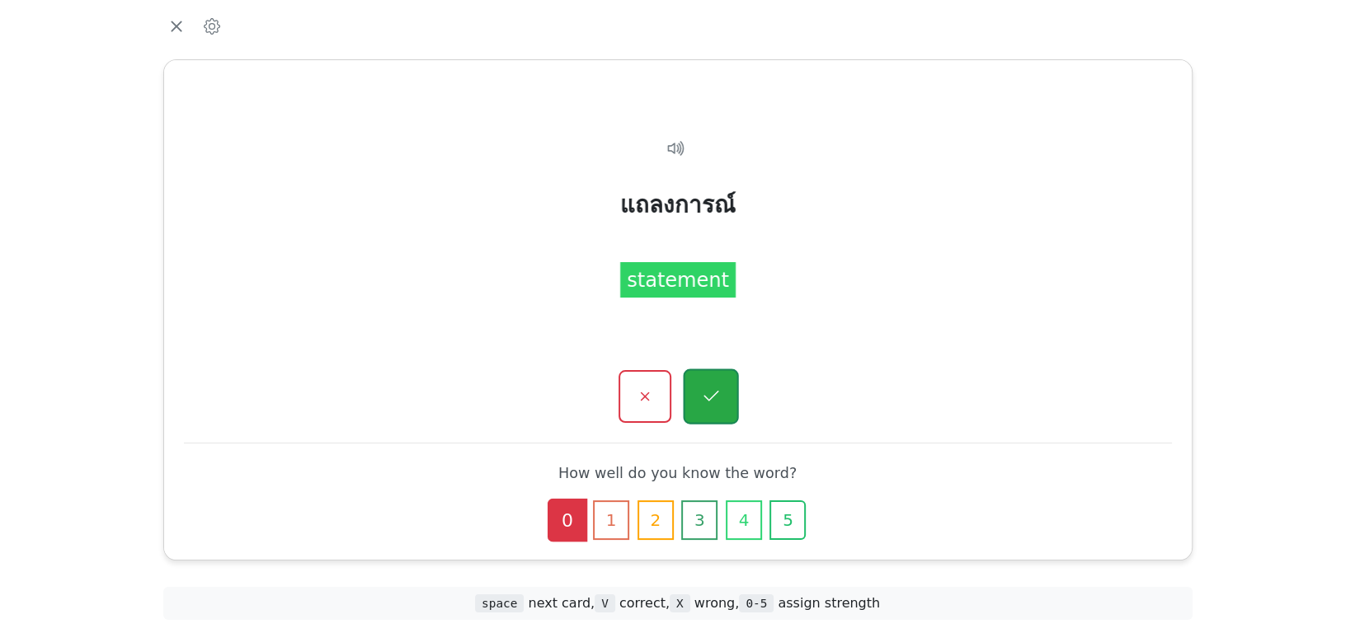
click at [727, 392] on button "button" at bounding box center [710, 396] width 55 height 55
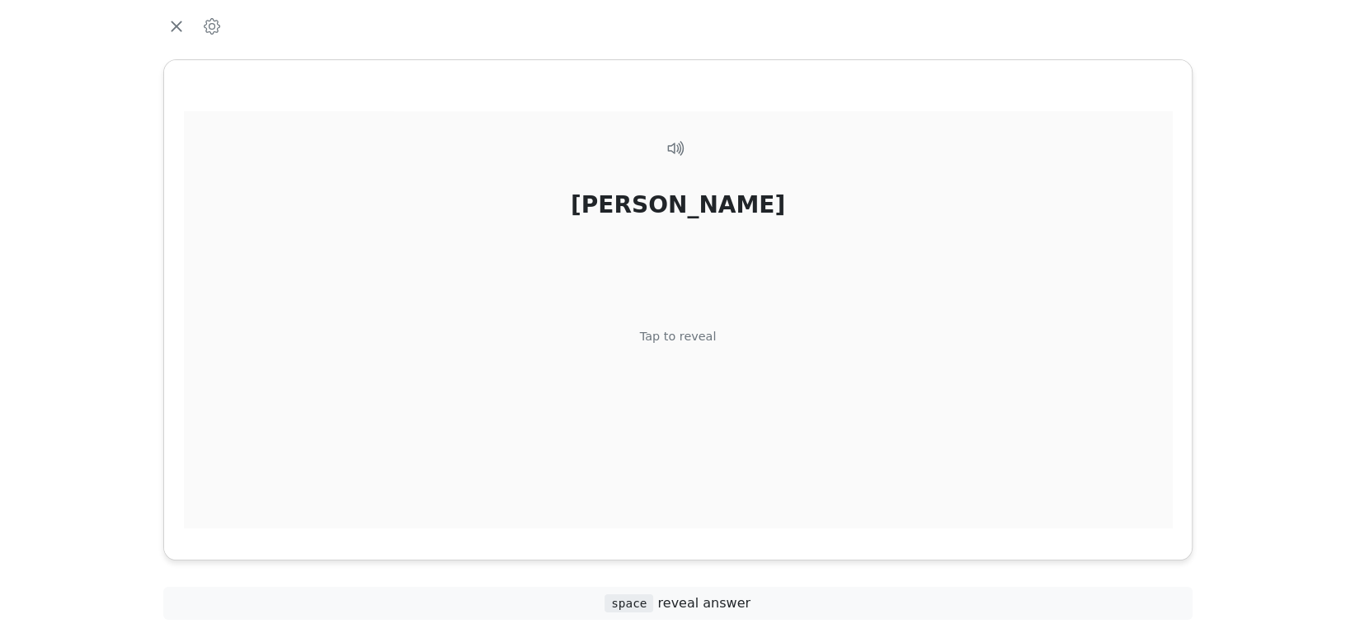
click at [711, 355] on div "สมรภูมิ Tap to reveal" at bounding box center [678, 333] width 988 height 444
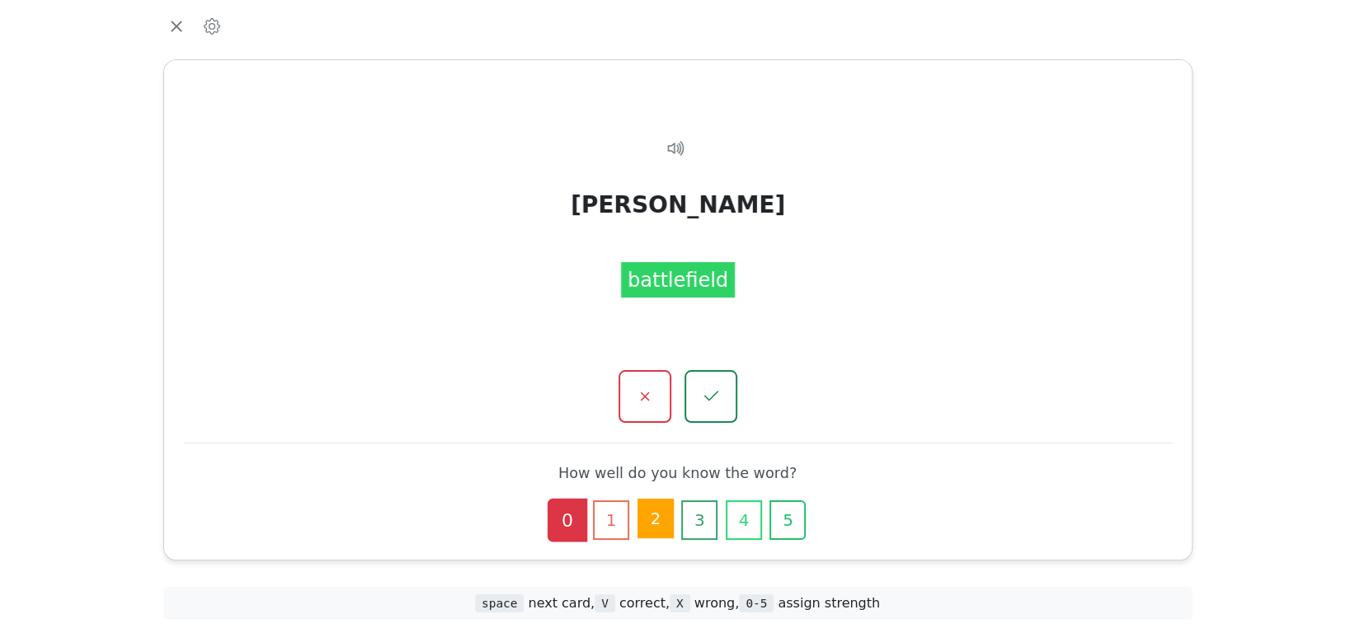
click at [663, 512] on button "2" at bounding box center [656, 519] width 36 height 40
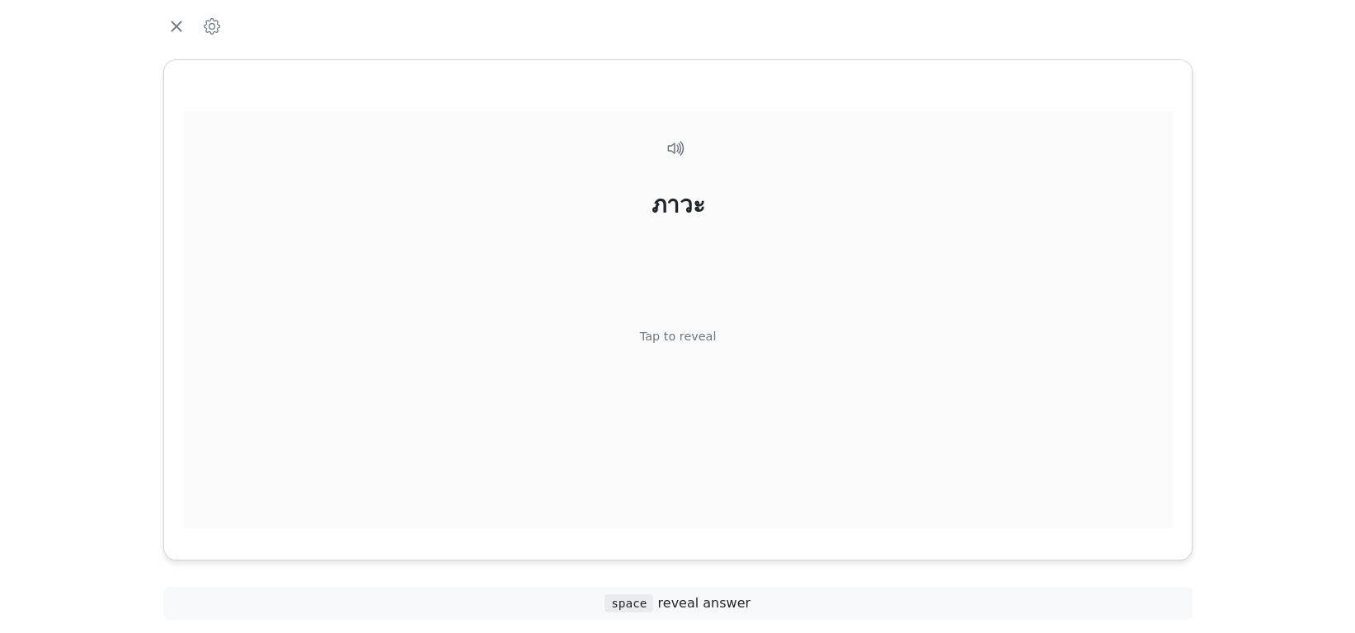
click at [674, 353] on div "ภาวะ Tap to reveal" at bounding box center [678, 333] width 988 height 444
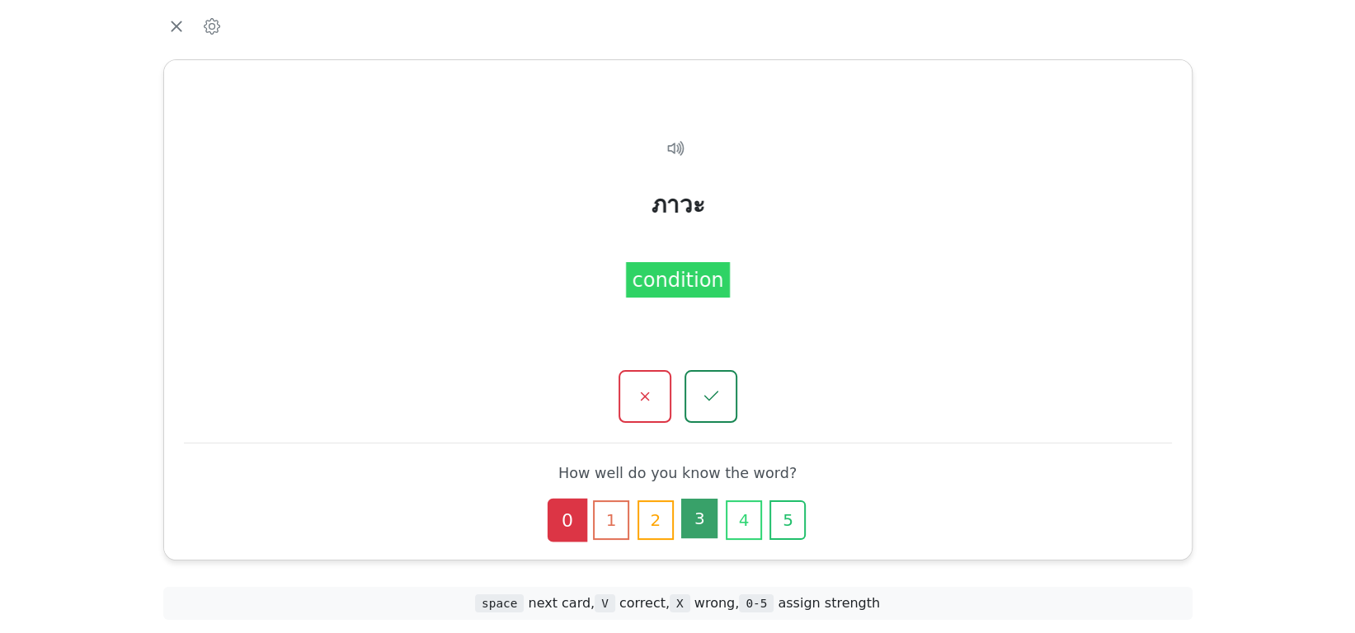
click at [704, 520] on button "3" at bounding box center [699, 519] width 36 height 40
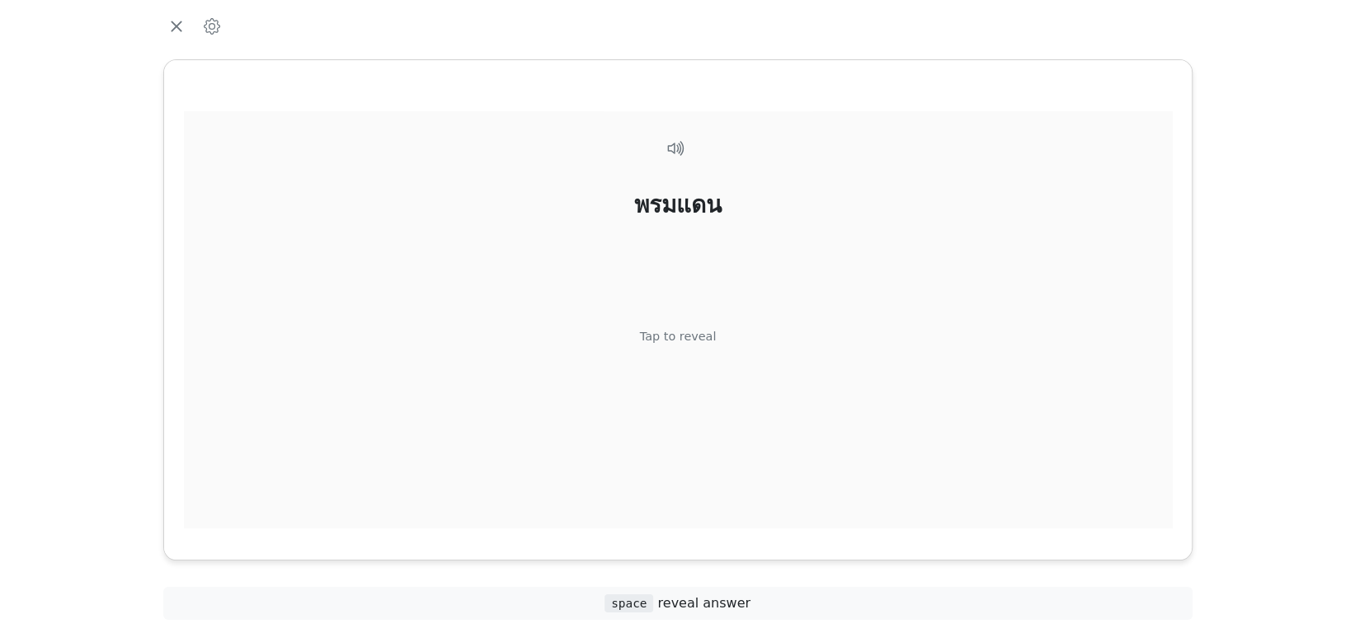
click at [699, 343] on div "Tap to reveal" at bounding box center [677, 338] width 77 height 18
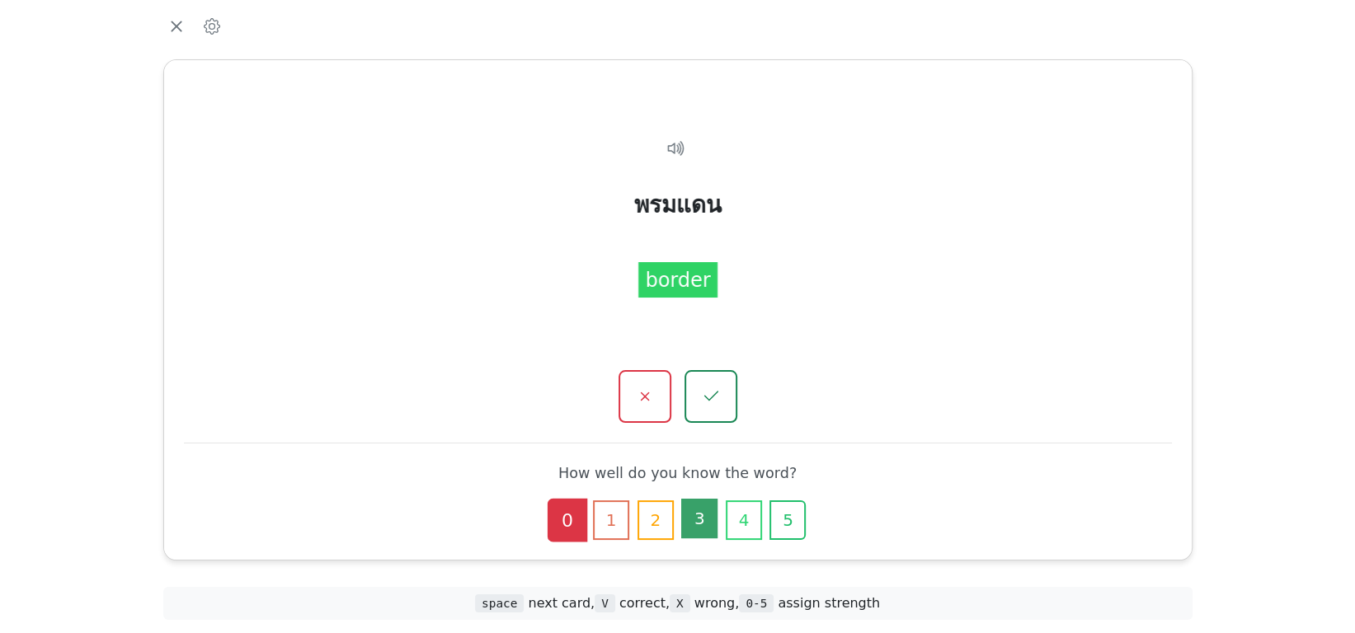
click at [692, 526] on button "3" at bounding box center [699, 519] width 36 height 40
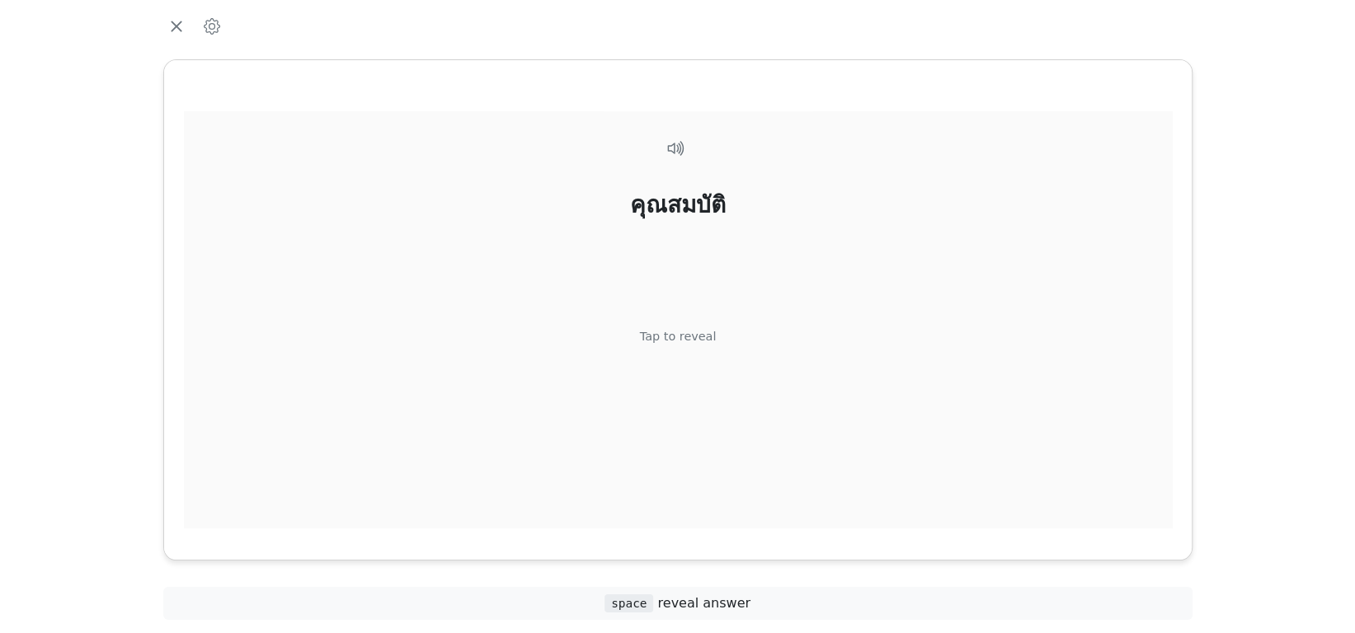
click at [700, 372] on div "คุณสมบัติ Tap to reveal" at bounding box center [678, 333] width 988 height 444
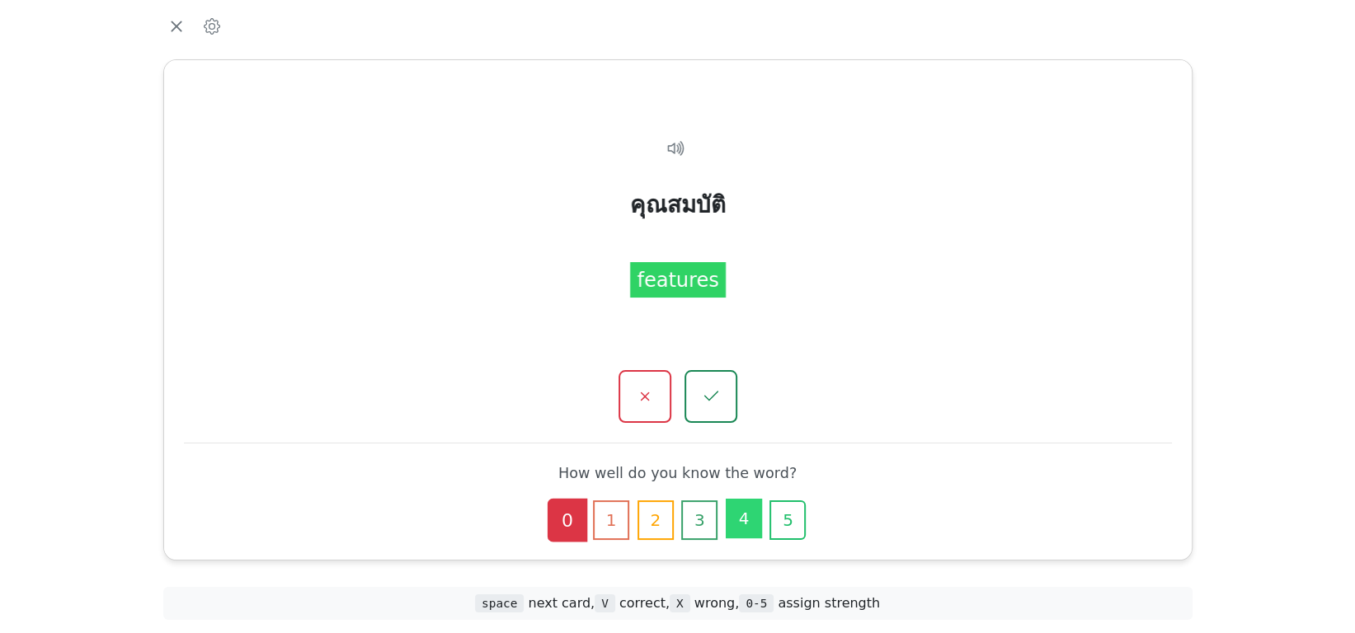
click at [737, 514] on button "4" at bounding box center [744, 519] width 36 height 40
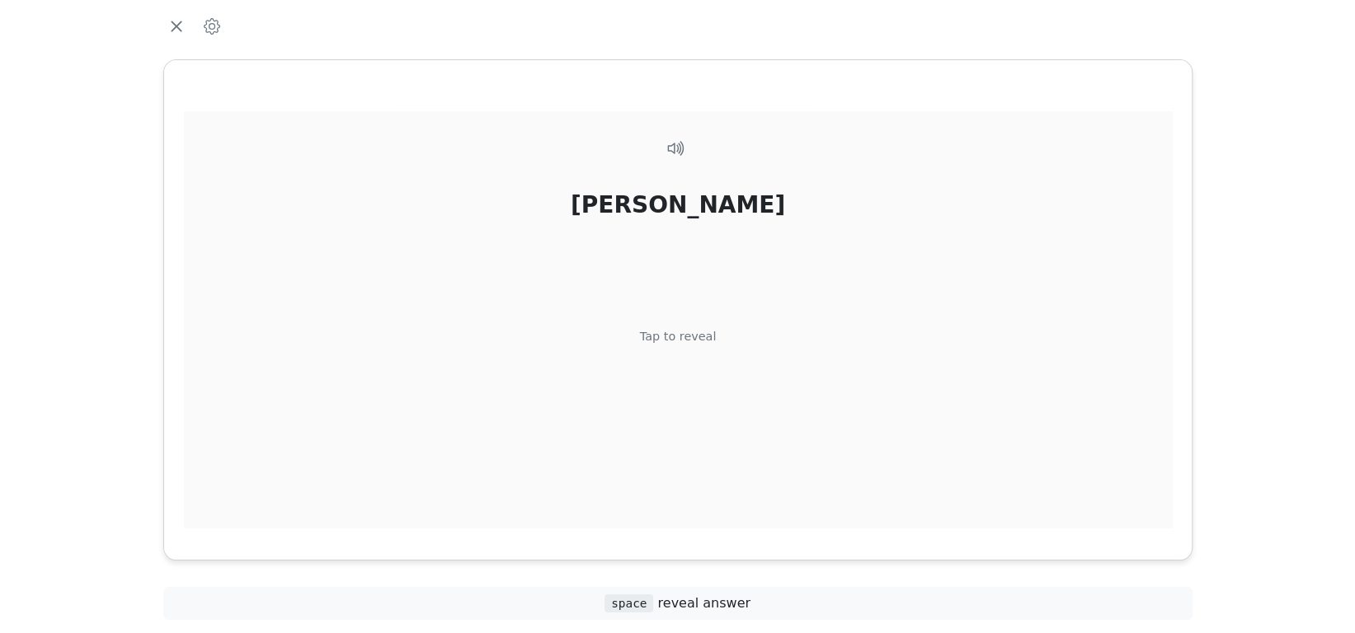
click at [689, 334] on div "Tap to reveal" at bounding box center [677, 338] width 77 height 18
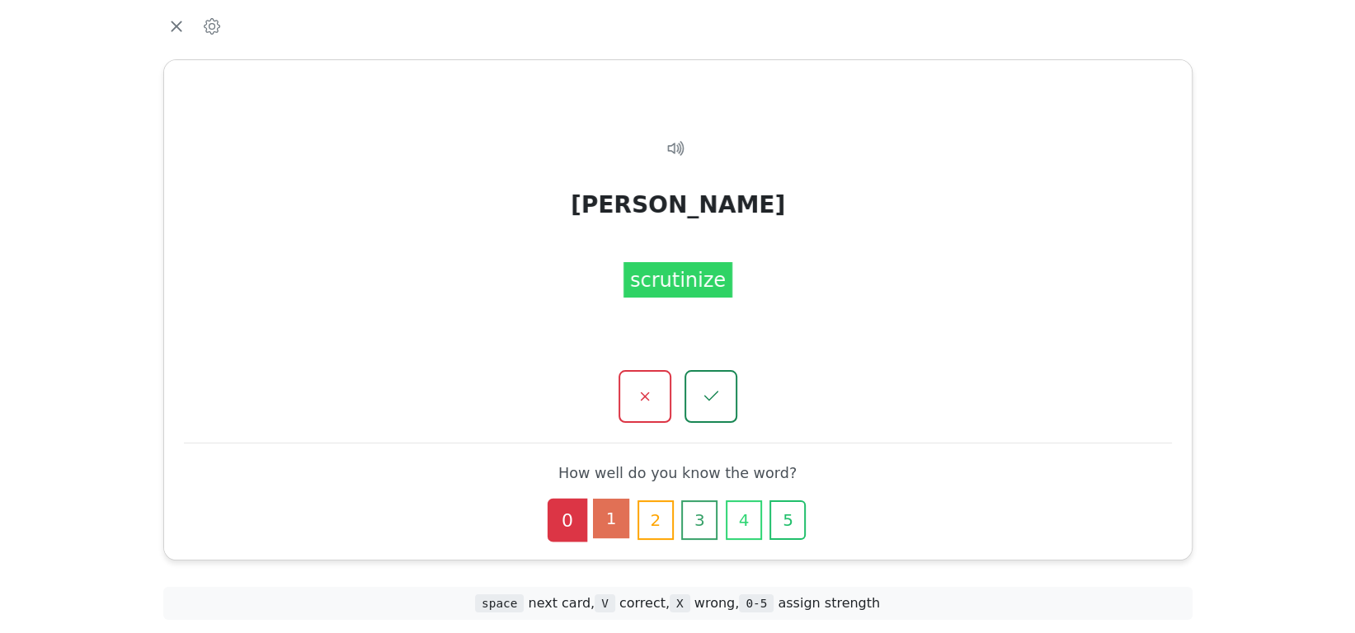
click at [601, 522] on button "1" at bounding box center [611, 519] width 36 height 40
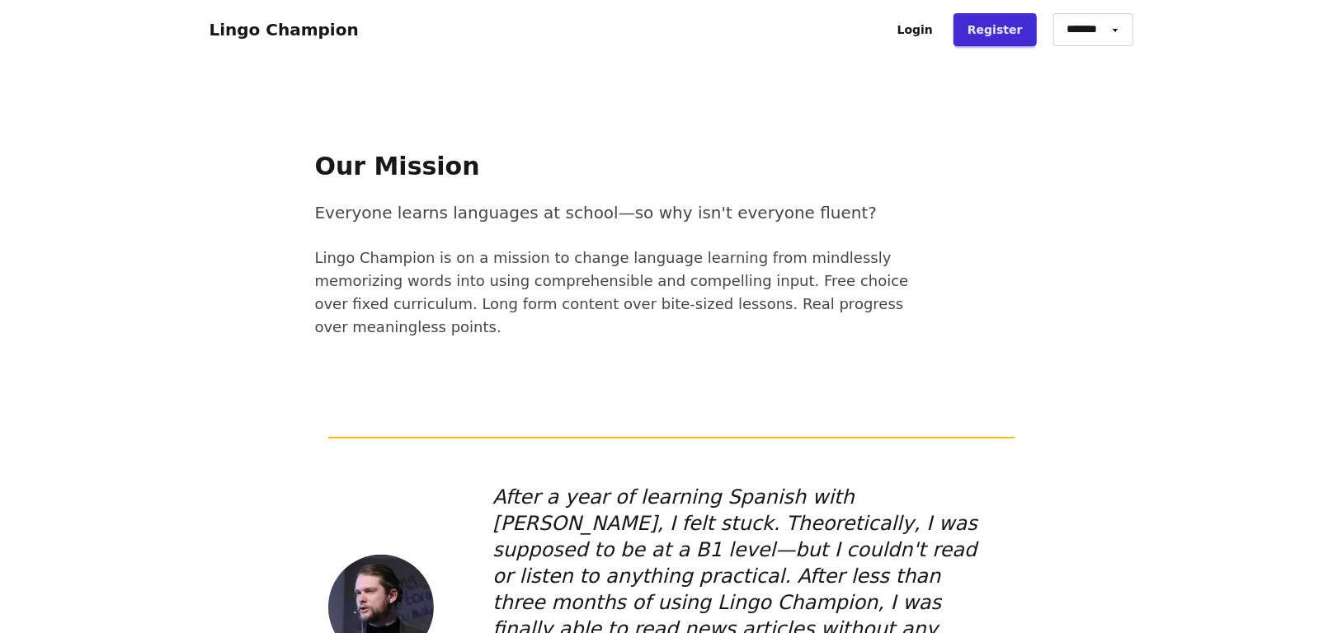
click at [938, 32] on link "Login" at bounding box center [915, 29] width 64 height 33
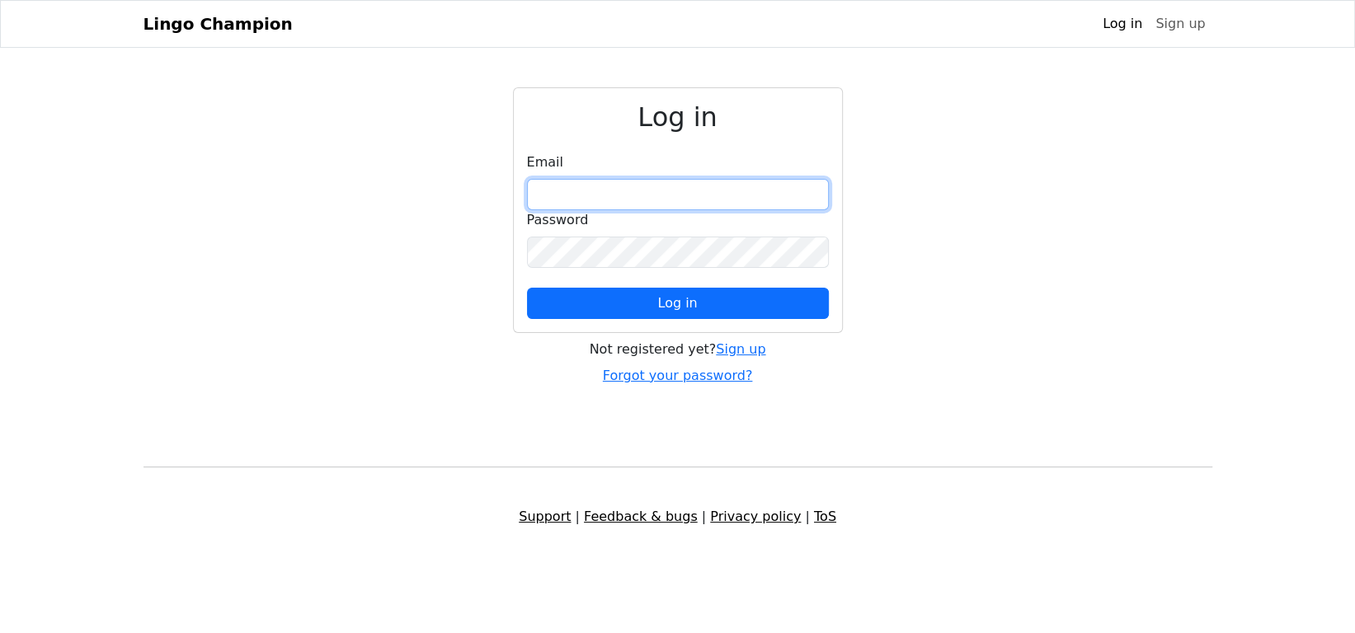
paste input "**********"
type input "**********"
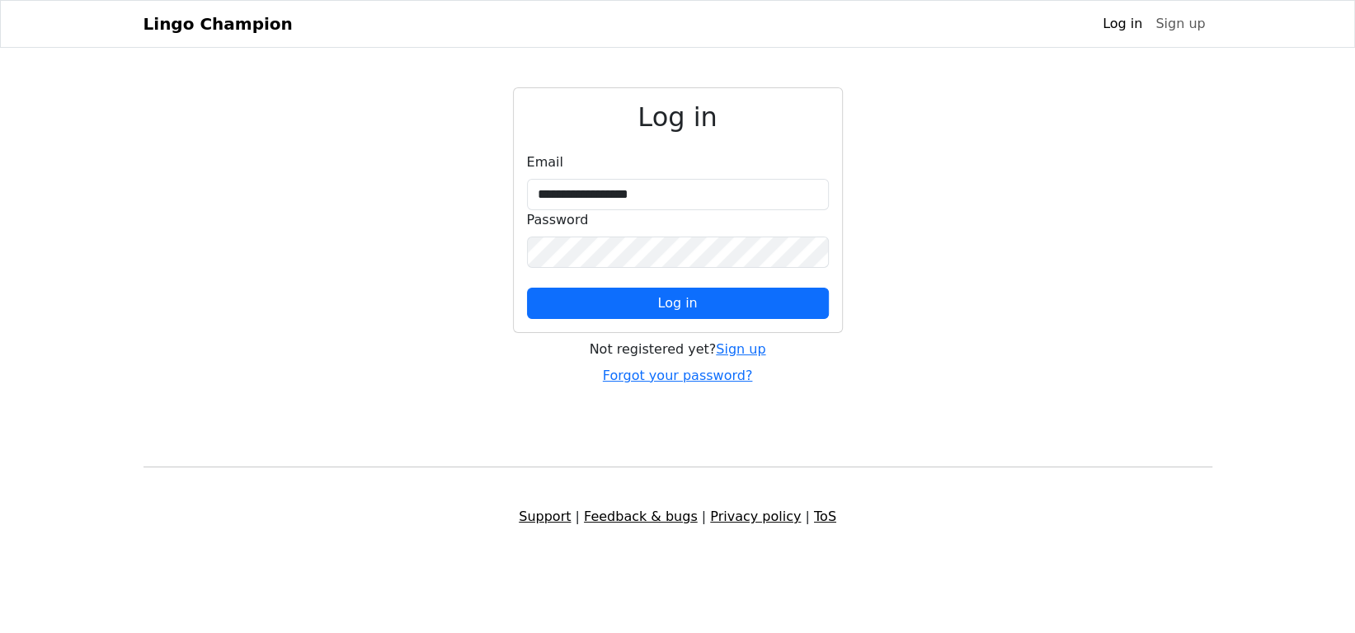
click at [590, 301] on button "Log in" at bounding box center [678, 303] width 302 height 31
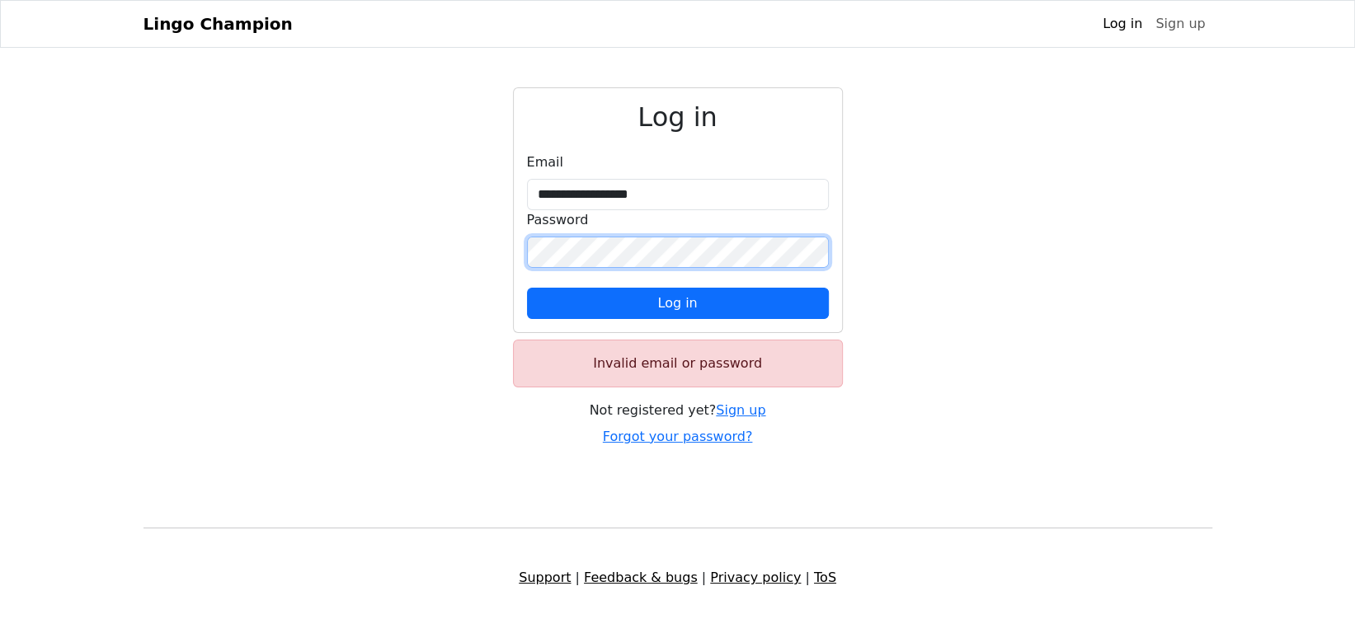
click at [520, 253] on div "**********" at bounding box center [678, 210] width 328 height 244
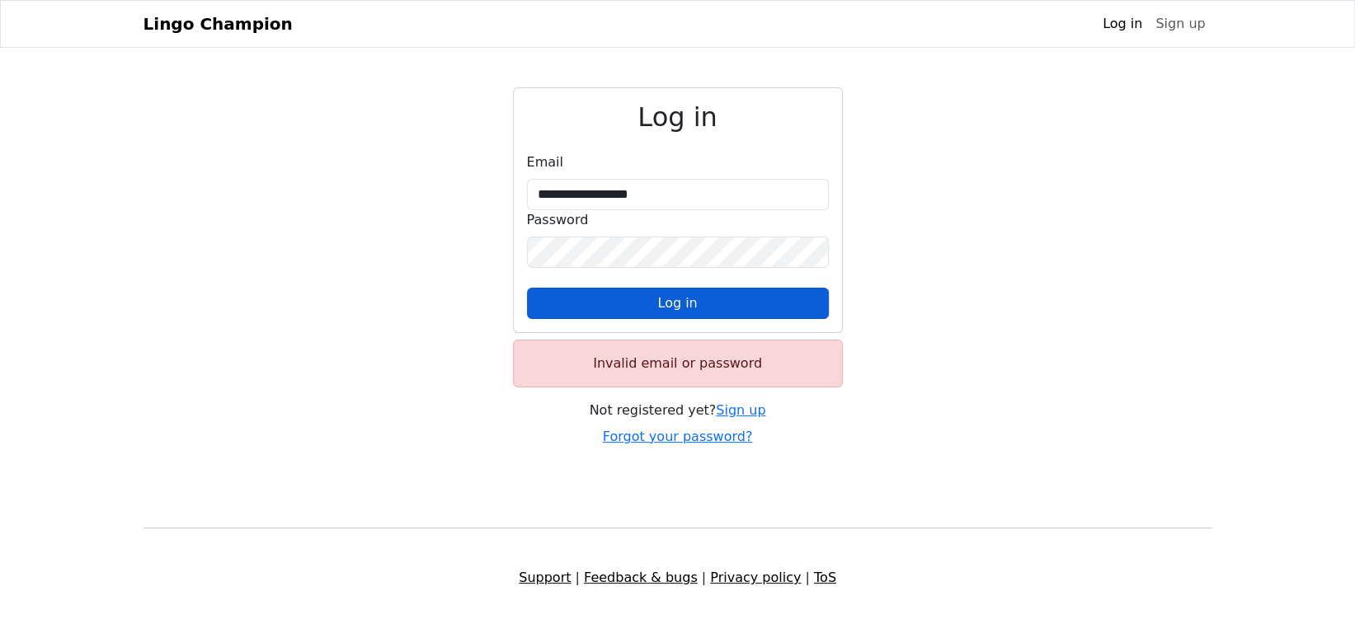
click at [556, 303] on button "Log in" at bounding box center [678, 303] width 302 height 31
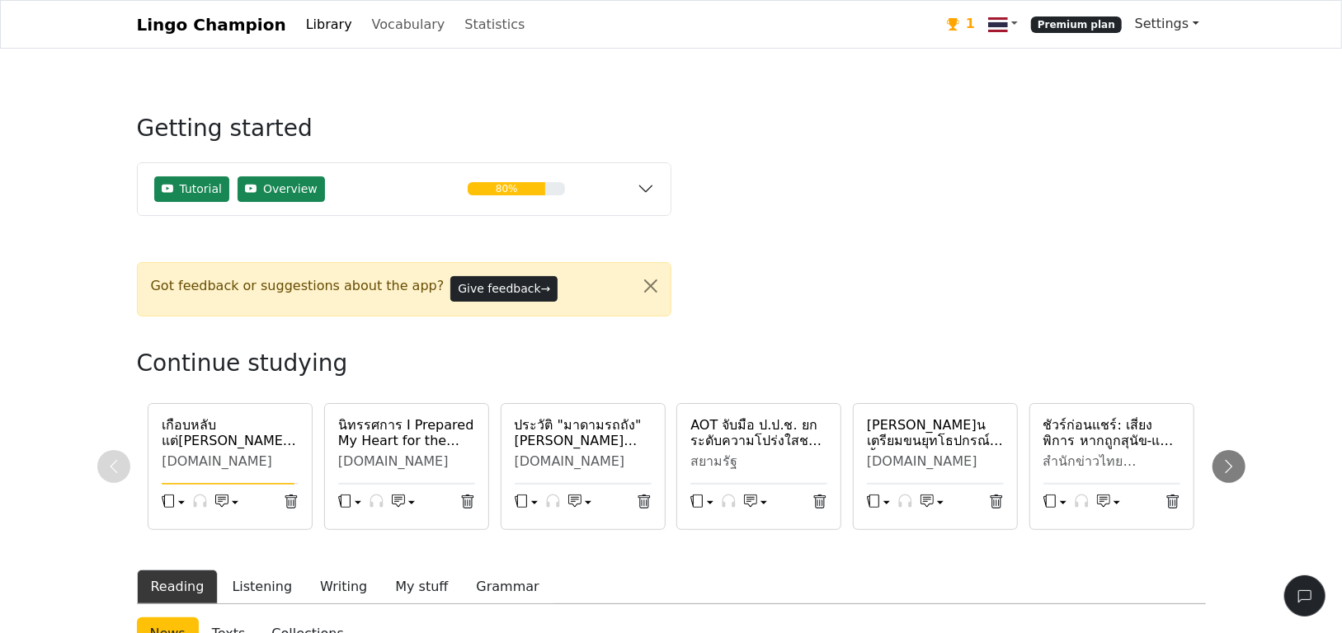
click at [1190, 23] on link "Settings" at bounding box center [1167, 23] width 78 height 33
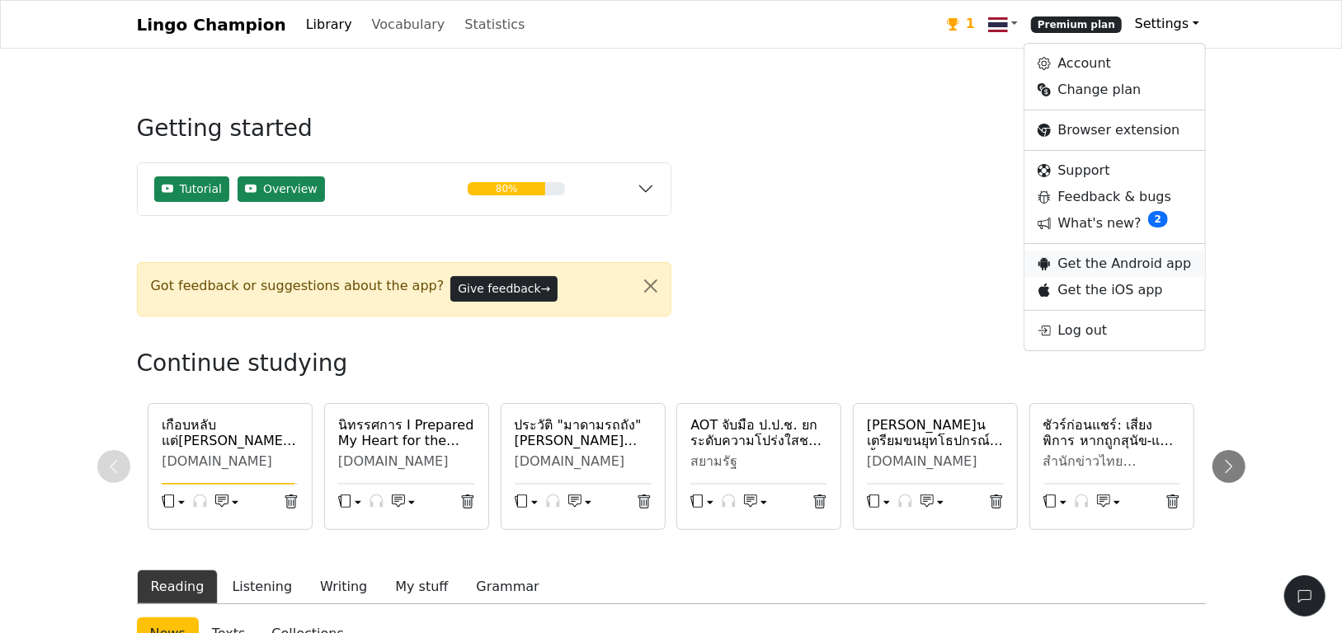
click at [1134, 261] on link "Get the Android app" at bounding box center [1114, 264] width 180 height 26
